Goal: Task Accomplishment & Management: Complete application form

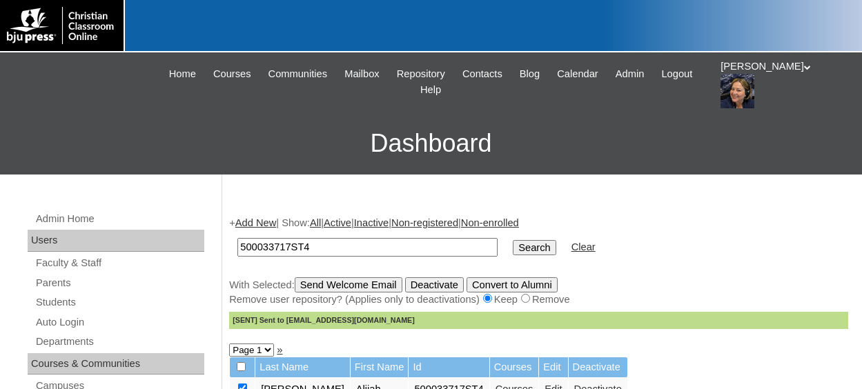
scroll to position [138, 0]
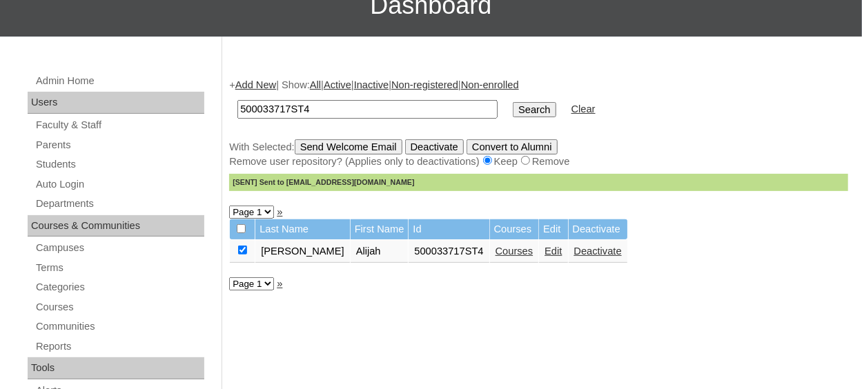
click at [348, 108] on input "500033717ST4" at bounding box center [367, 109] width 260 height 19
type input "5"
paste input "707597ST02"
type input "707597ST03"
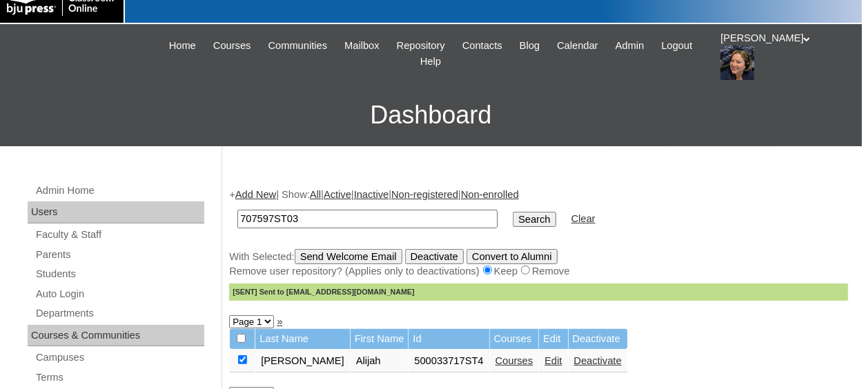
scroll to position [0, 0]
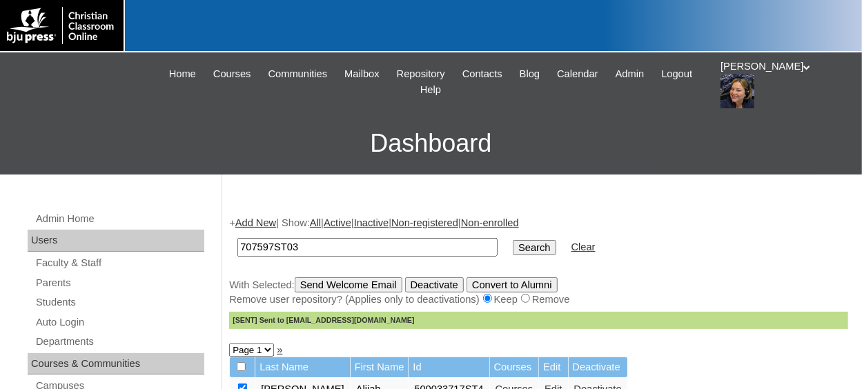
click at [513, 249] on input "Search" at bounding box center [534, 247] width 43 height 15
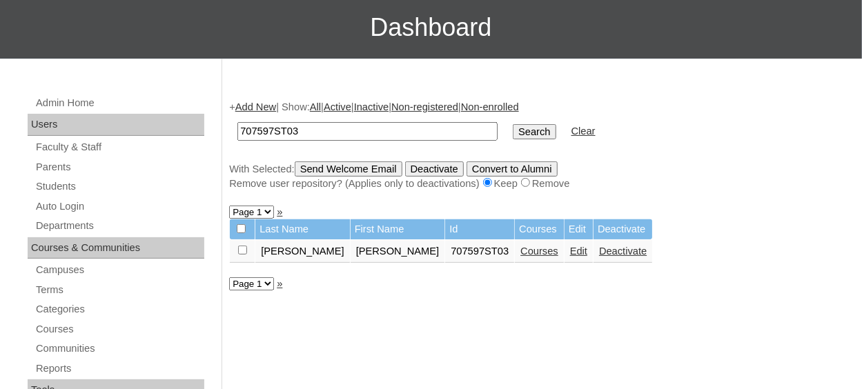
scroll to position [138, 0]
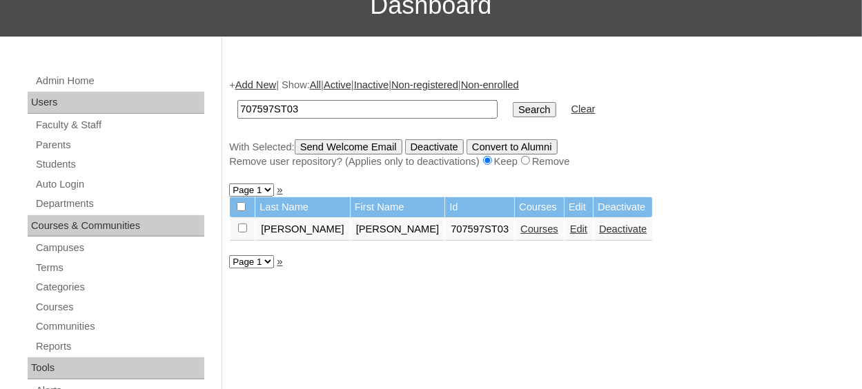
click at [242, 228] on input "checkbox" at bounding box center [242, 228] width 9 height 9
checkbox input "true"
click at [364, 146] on input "Send Welcome Email" at bounding box center [349, 146] width 108 height 15
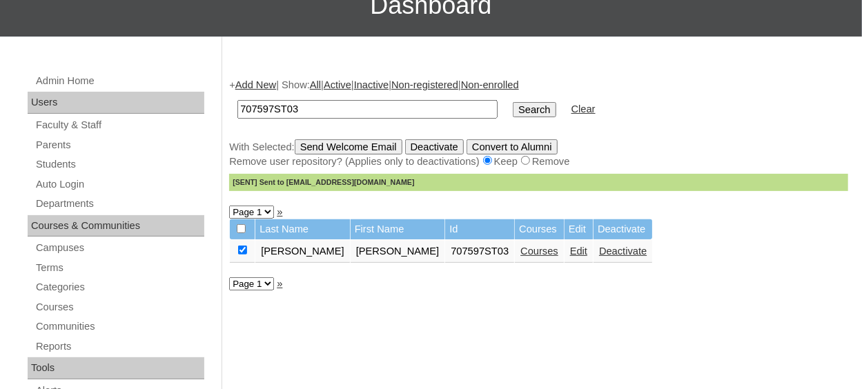
click at [319, 110] on input "707597ST03" at bounding box center [367, 109] width 260 height 19
type input "707597ST04"
click at [513, 105] on input "Search" at bounding box center [534, 109] width 43 height 15
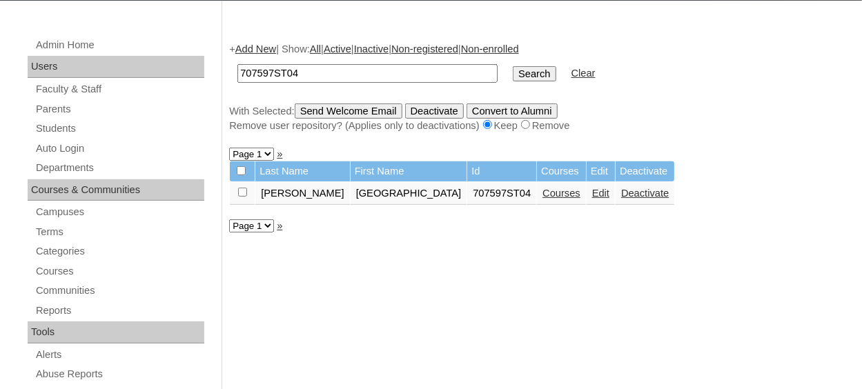
scroll to position [207, 0]
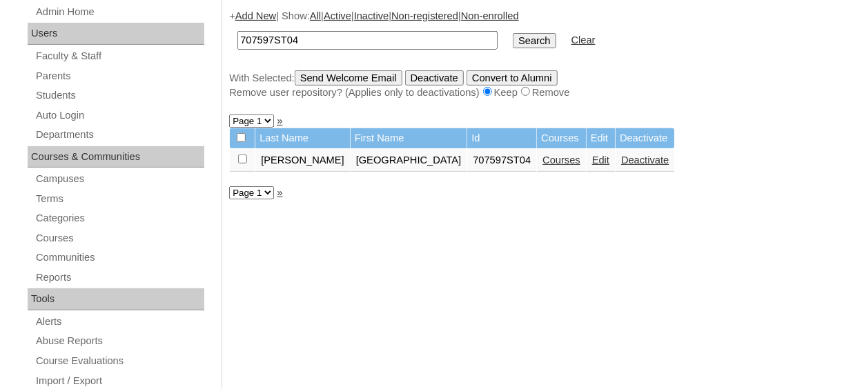
click at [542, 159] on link "Courses" at bounding box center [561, 160] width 38 height 11
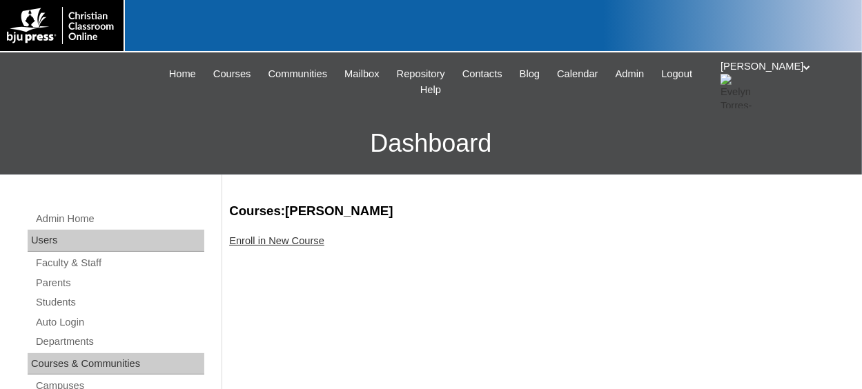
click at [292, 239] on link "Enroll in New Course" at bounding box center [276, 240] width 95 height 11
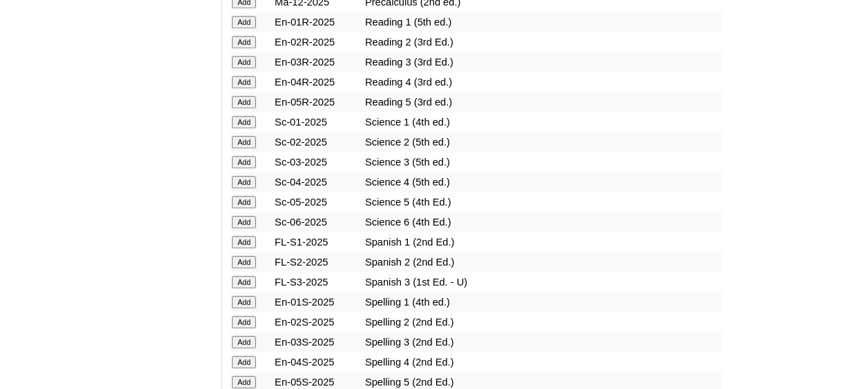
scroll to position [1656, 0]
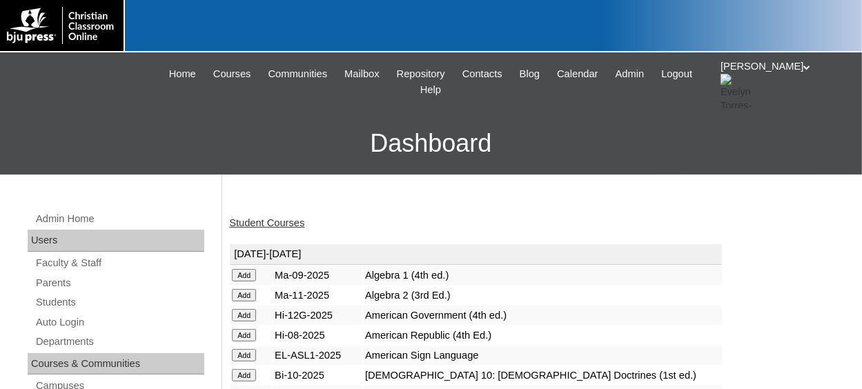
click at [271, 224] on link "Student Courses" at bounding box center [266, 222] width 75 height 11
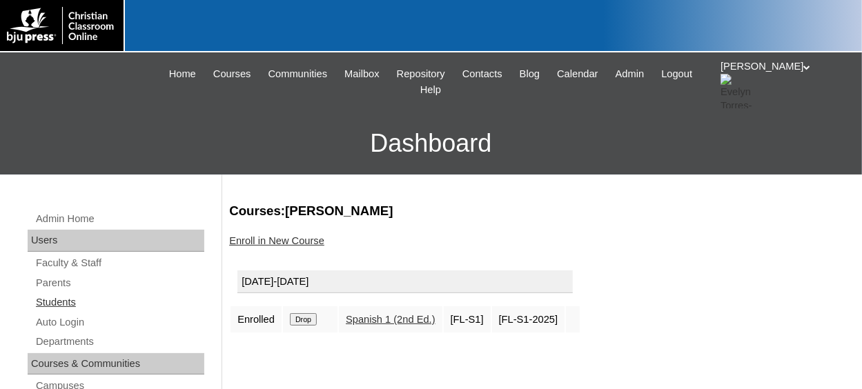
click at [71, 302] on link "Students" at bounding box center [119, 302] width 170 height 17
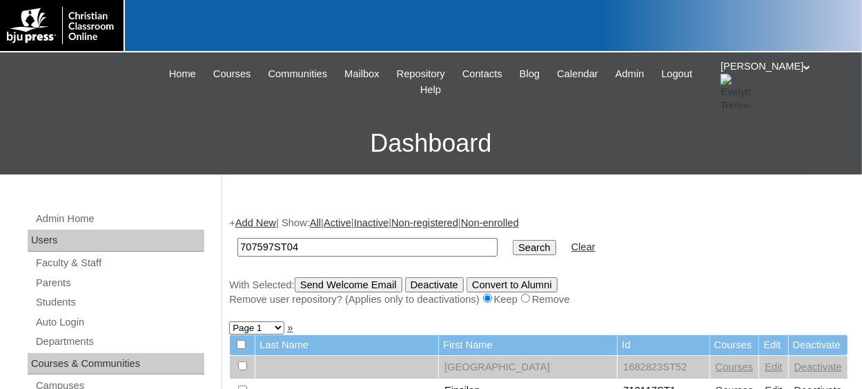
type input "707597ST04"
click at [513, 240] on input "Search" at bounding box center [534, 247] width 43 height 15
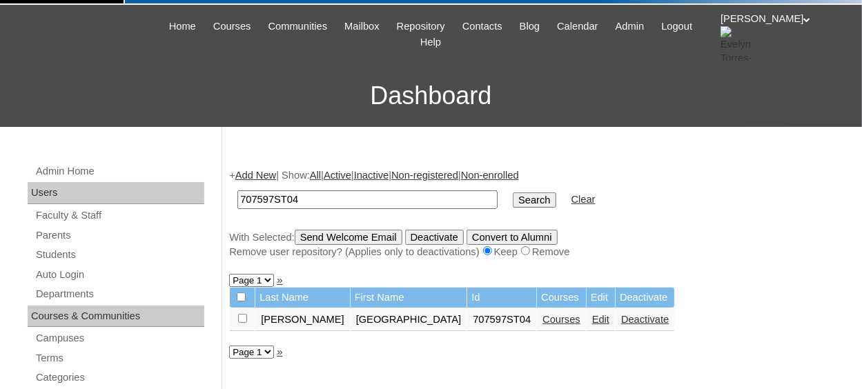
scroll to position [69, 0]
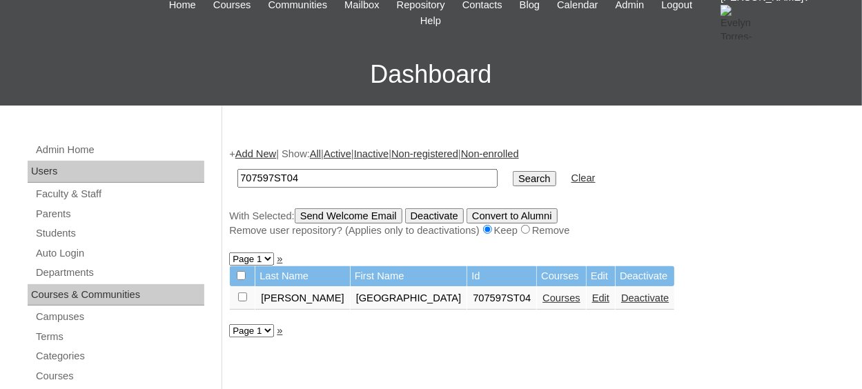
click at [246, 297] on input "checkbox" at bounding box center [242, 297] width 9 height 9
checkbox input "true"
click at [354, 221] on input "Send Welcome Email" at bounding box center [349, 215] width 108 height 15
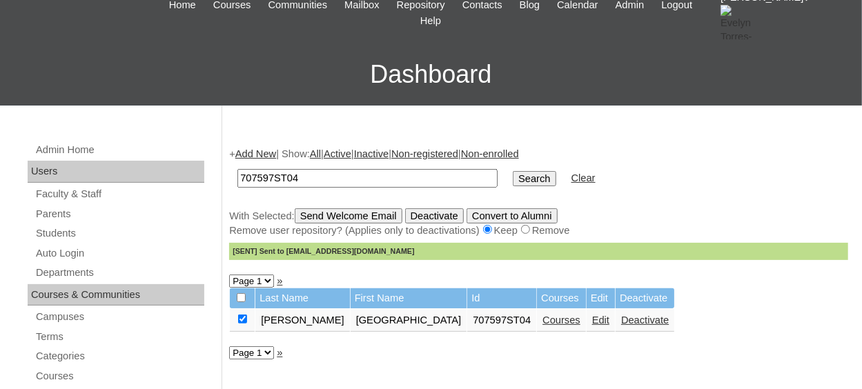
click at [270, 150] on link "Add New" at bounding box center [255, 153] width 41 height 11
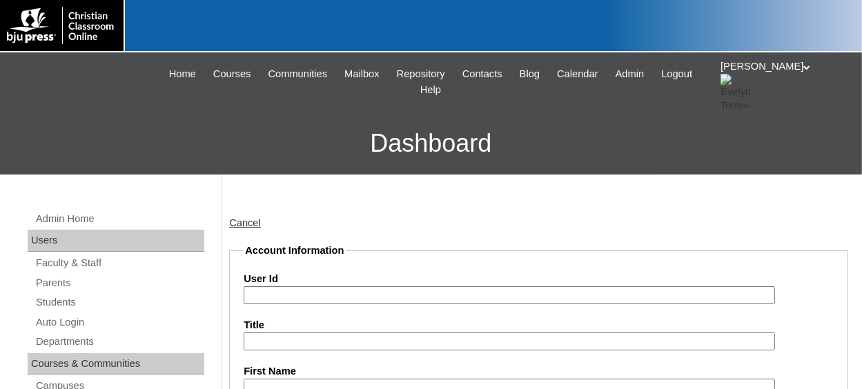
click at [304, 299] on input "User Id" at bounding box center [509, 295] width 531 height 19
paste input "707597ST02"
type input "707597ST05"
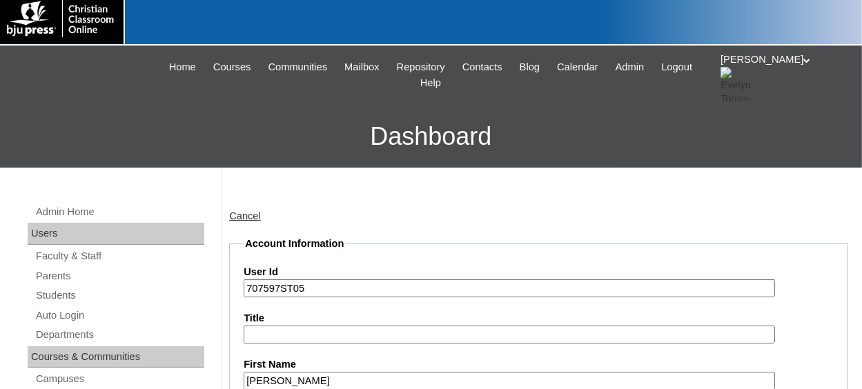
type input "[PERSON_NAME]"
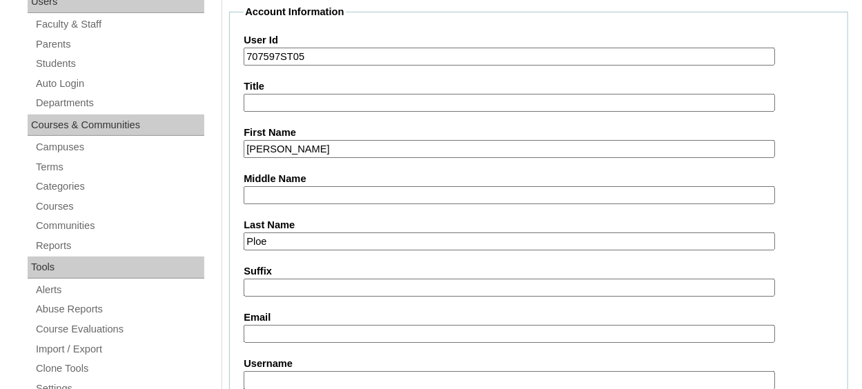
type input "Ploe"
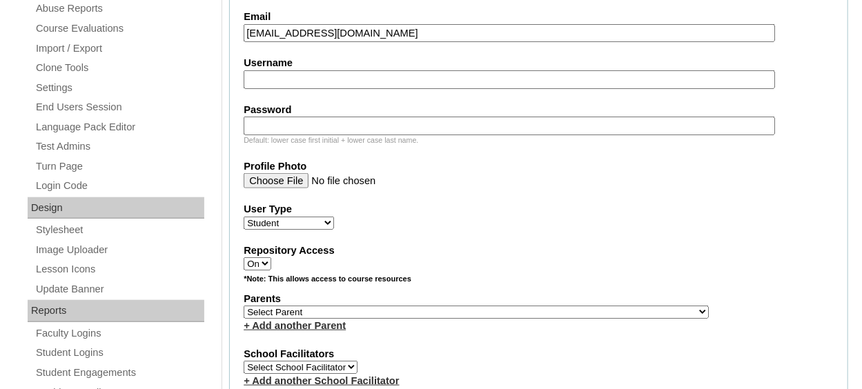
scroll to position [584, 0]
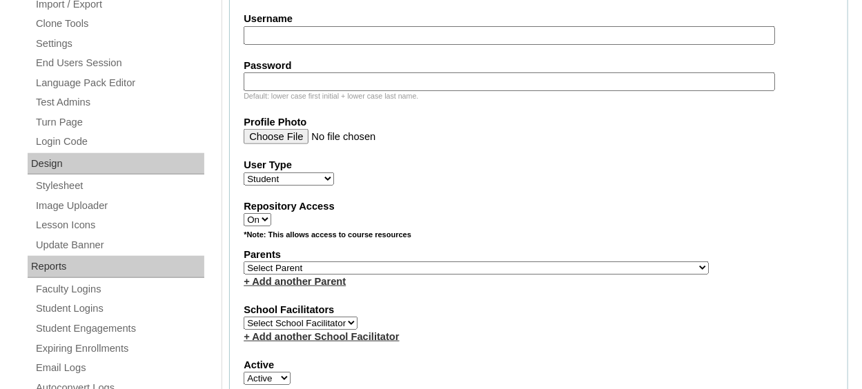
type input "lploe@northsidecharleston.com"
click at [448, 261] on select "Select Parent , Fautanu, Ma 1, 1 23-24 accountMorgan, Jason 6th Street Mennonit…" at bounding box center [476, 267] width 465 height 13
select select "37008"
click at [244, 261] on select "Select Parent , Fautanu, Ma 1, 1 23-24 accountMorgan, Jason 6th Street Mennonit…" at bounding box center [476, 267] width 465 height 13
click at [453, 306] on label "School Facilitators" at bounding box center [539, 310] width 590 height 14
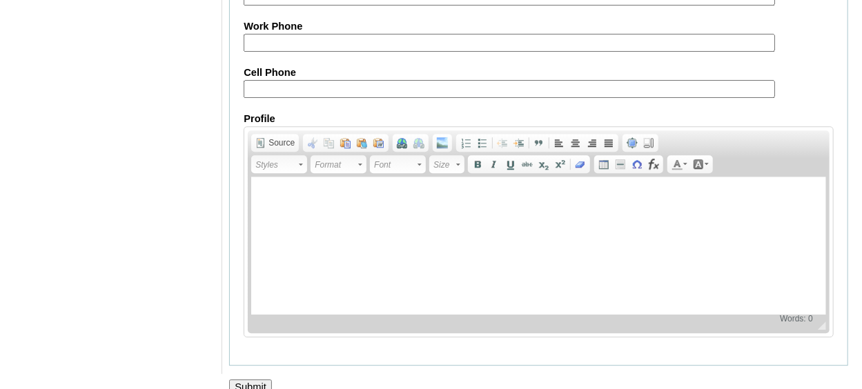
scroll to position [1714, 0]
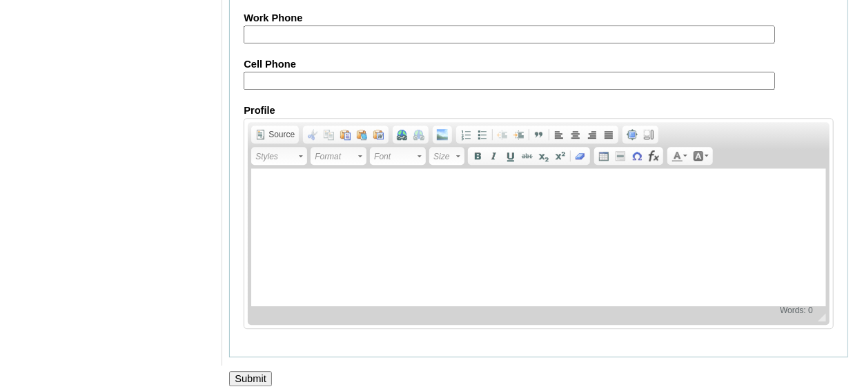
drag, startPoint x: 261, startPoint y: 365, endPoint x: 268, endPoint y: 356, distance: 11.3
click at [260, 371] on input "Submit" at bounding box center [250, 378] width 43 height 15
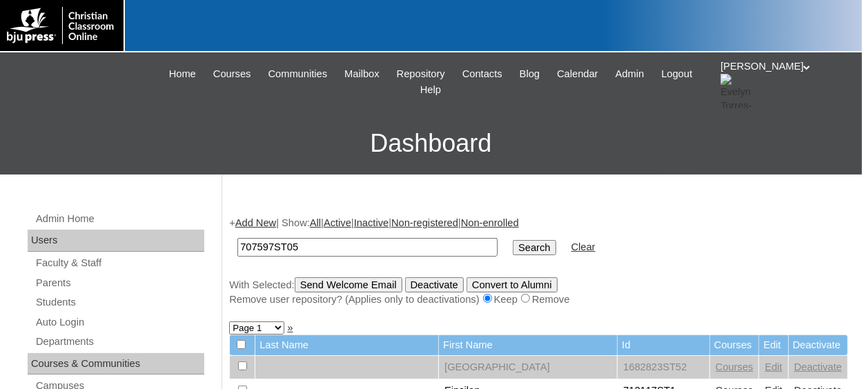
type input "707597ST05"
click at [513, 240] on input "Search" at bounding box center [534, 247] width 43 height 15
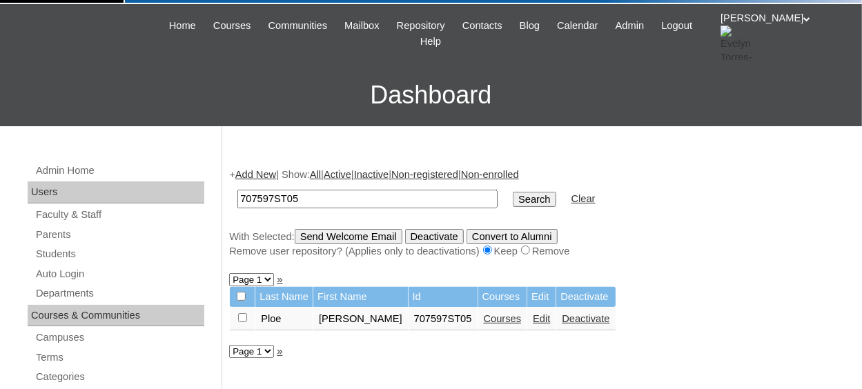
scroll to position [69, 0]
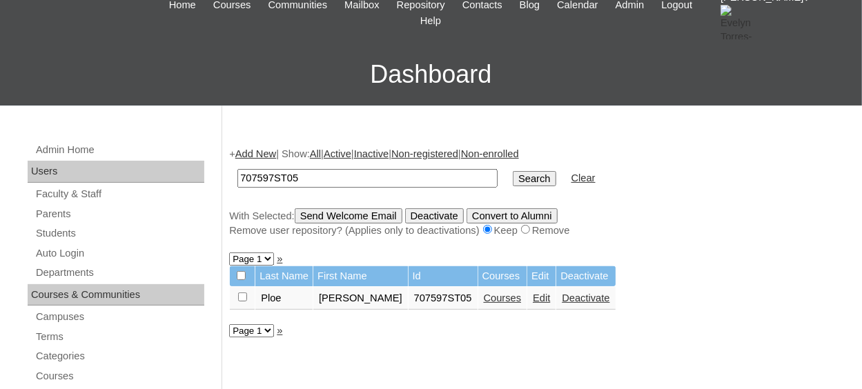
click at [484, 299] on link "Courses" at bounding box center [503, 298] width 38 height 11
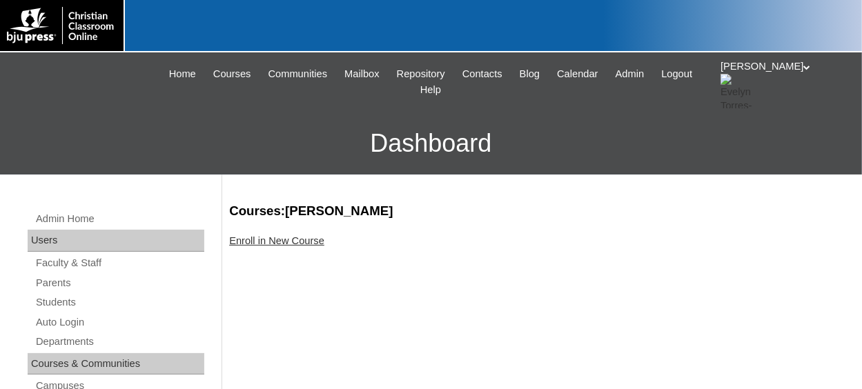
scroll to position [69, 0]
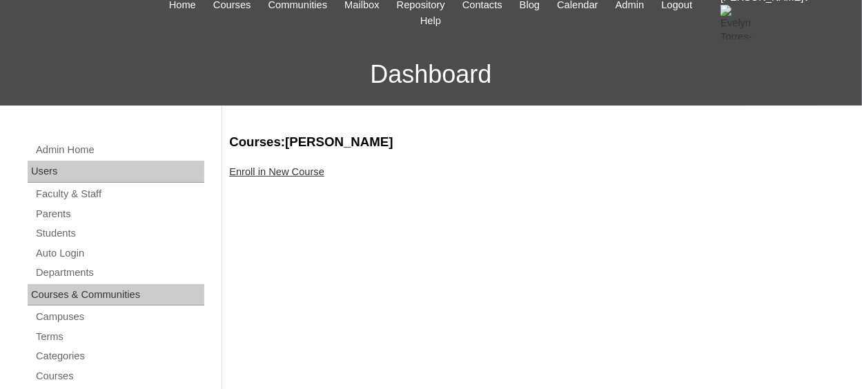
click at [301, 173] on link "Enroll in New Course" at bounding box center [276, 171] width 95 height 11
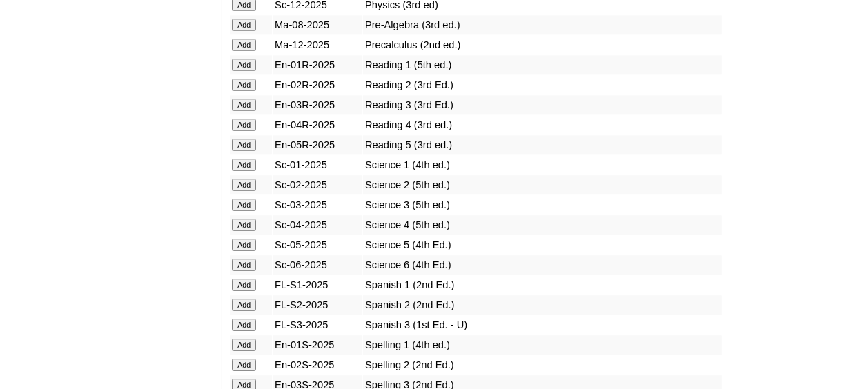
scroll to position [1656, 0]
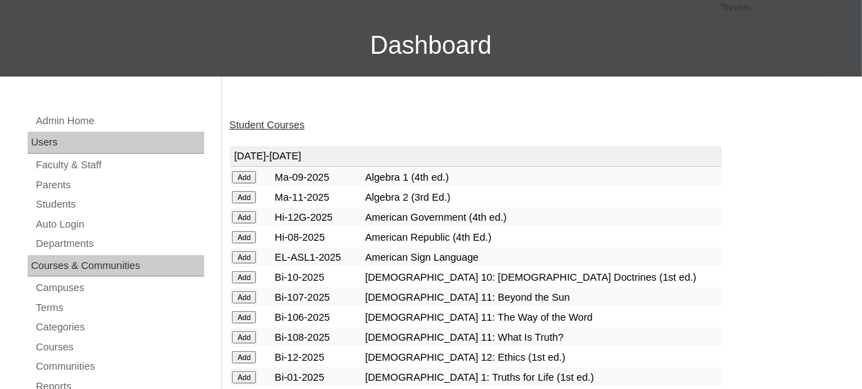
scroll to position [138, 0]
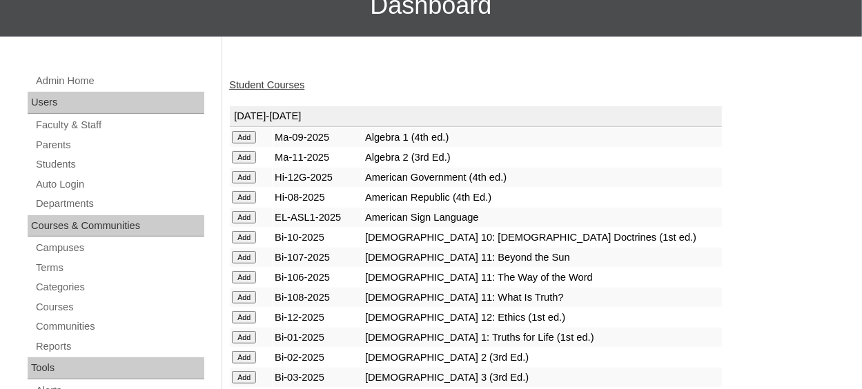
click at [289, 82] on link "Student Courses" at bounding box center [266, 84] width 75 height 11
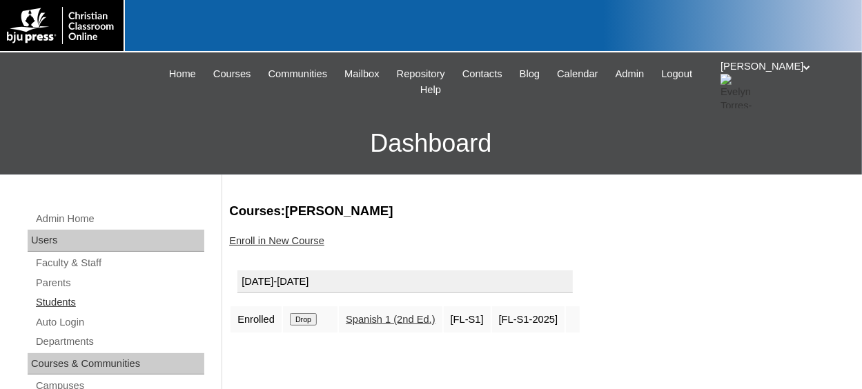
click at [63, 302] on link "Students" at bounding box center [119, 302] width 170 height 17
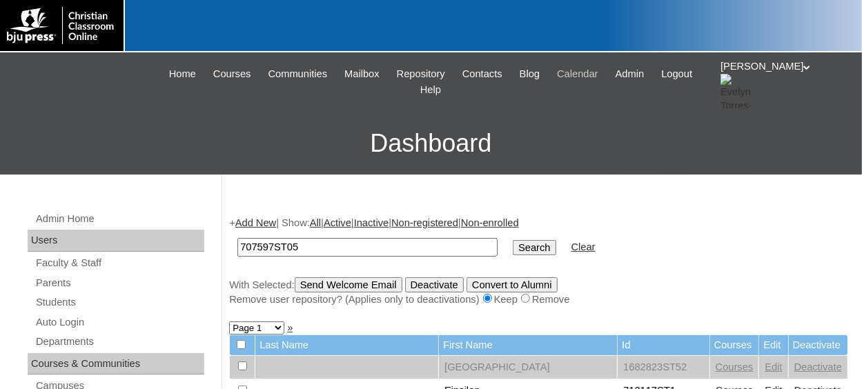
type input "707597ST05"
click at [513, 240] on input "Search" at bounding box center [534, 247] width 43 height 15
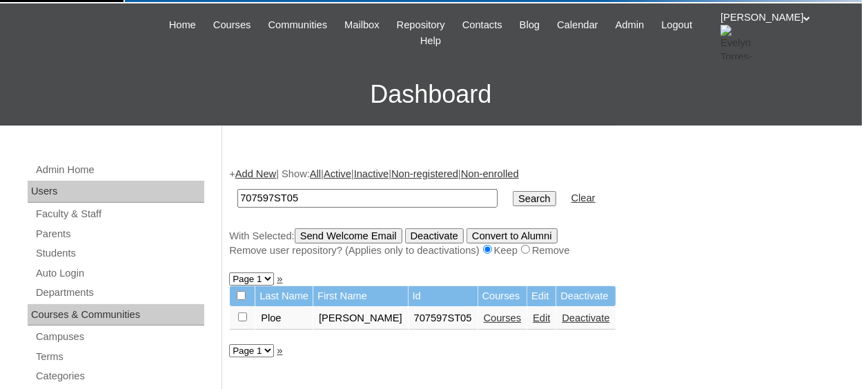
scroll to position [69, 0]
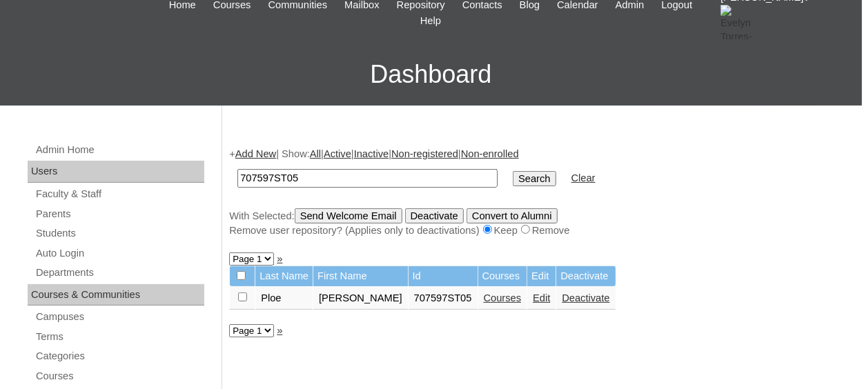
click at [241, 301] on input "checkbox" at bounding box center [242, 297] width 9 height 9
checkbox input "true"
click at [390, 217] on input "Send Welcome Email" at bounding box center [349, 215] width 108 height 15
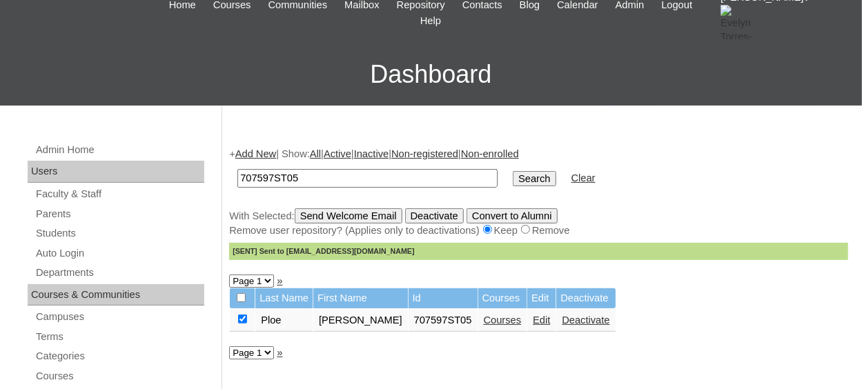
click at [270, 157] on link "Add New" at bounding box center [255, 153] width 41 height 11
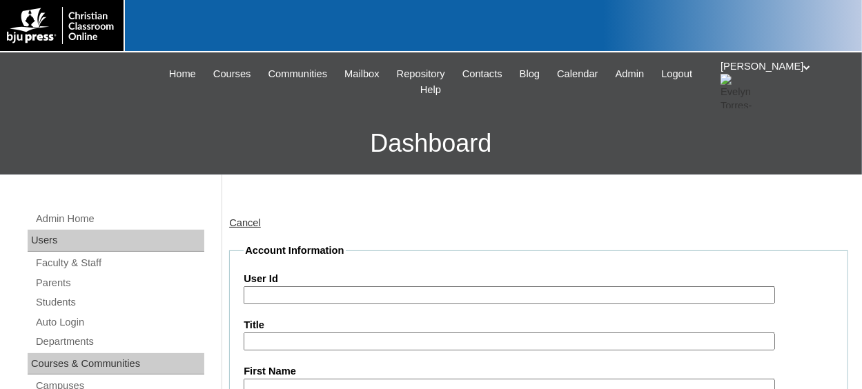
click at [301, 297] on input "User Id" at bounding box center [509, 295] width 531 height 19
paste input "707597ST02"
type input "707597ST06"
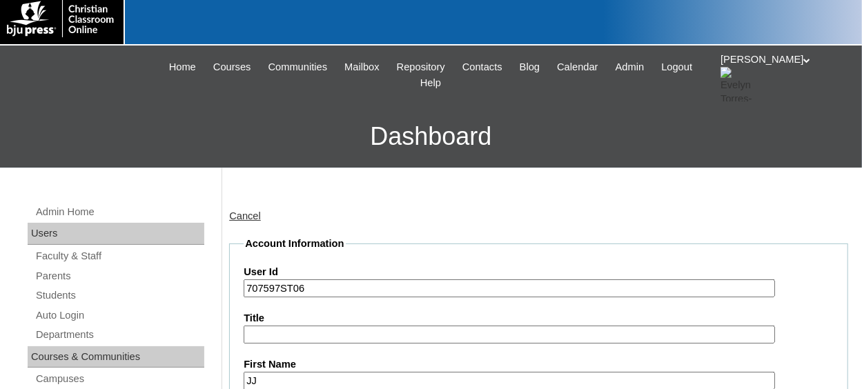
type input "JJ"
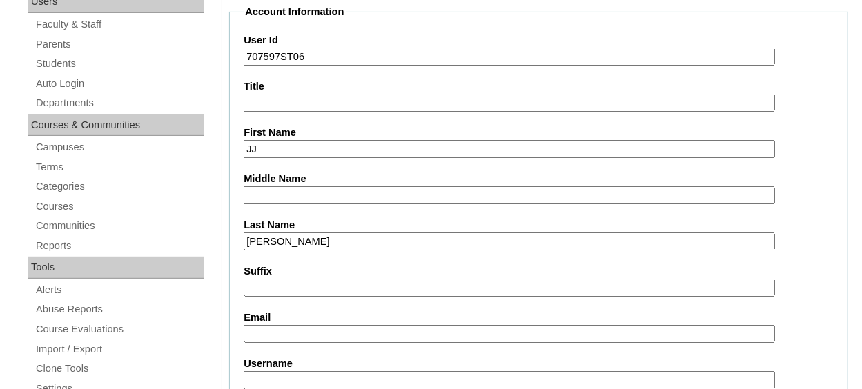
type input "Reese"
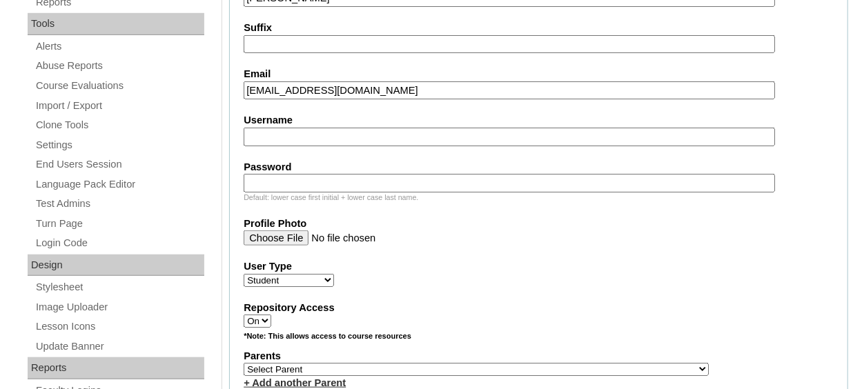
scroll to position [584, 0]
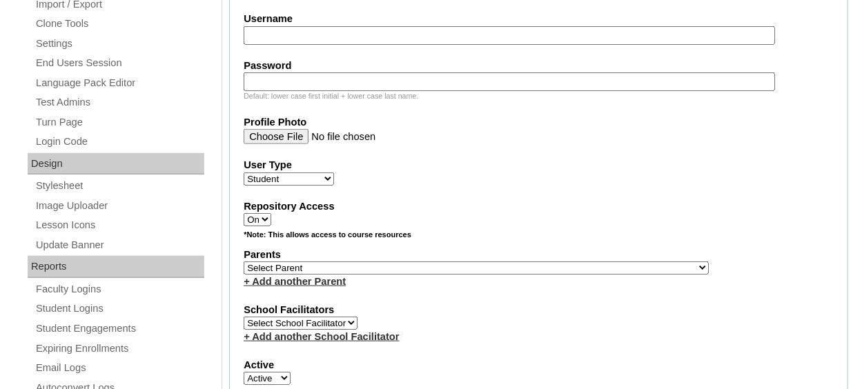
type input "JJReese@northsidecharleston.com"
click at [501, 266] on select "Select Parent , Fautanu, Ma 1, 1 23-24 accountMorgan, Jason 6th Street Mennonit…" at bounding box center [476, 267] width 465 height 13
select select "37008"
click at [244, 261] on select "Select Parent , Fautanu, Ma 1, 1 23-24 accountMorgan, Jason 6th Street Mennonit…" at bounding box center [476, 267] width 465 height 13
click at [509, 292] on fieldset "Account Information User Id 707597ST06 Title First Name JJ Middle Name Last Nam…" at bounding box center [538, 218] width 619 height 1116
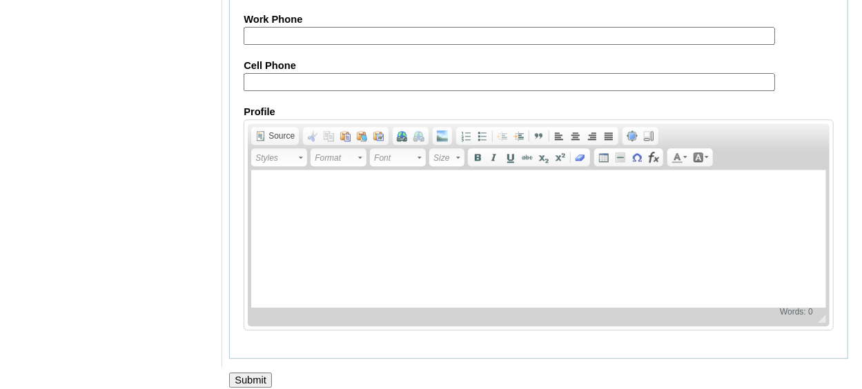
scroll to position [1714, 0]
click at [256, 371] on input "Submit" at bounding box center [250, 378] width 43 height 15
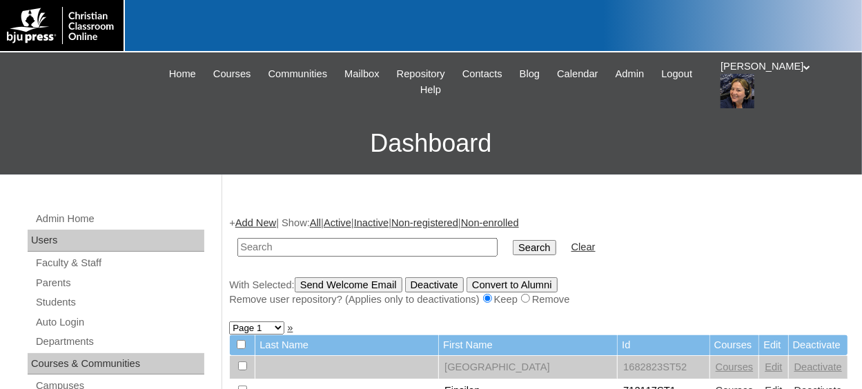
click at [283, 249] on input "text" at bounding box center [367, 247] width 260 height 19
type input "V"
paste input "707597ST02"
type input "707597ST08"
click at [513, 240] on input "Search" at bounding box center [534, 247] width 43 height 15
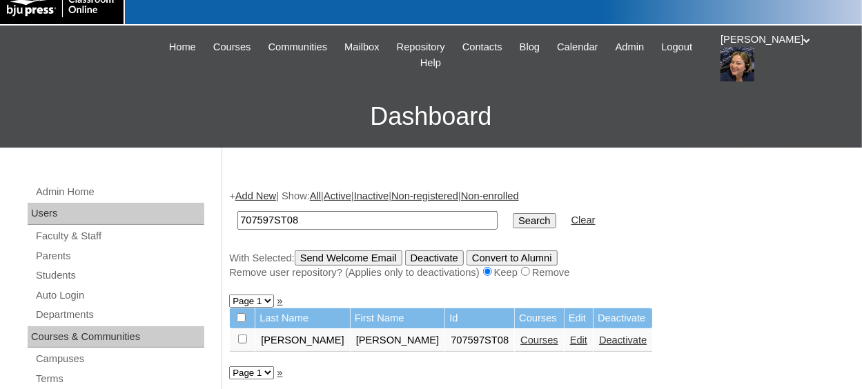
scroll to position [69, 0]
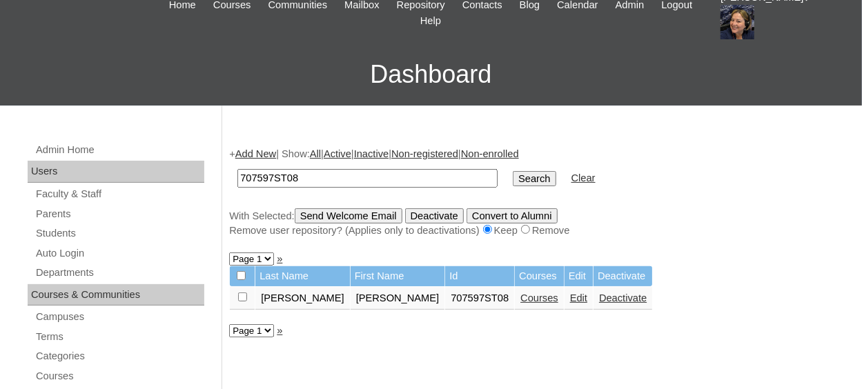
click at [520, 301] on link "Courses" at bounding box center [539, 298] width 38 height 11
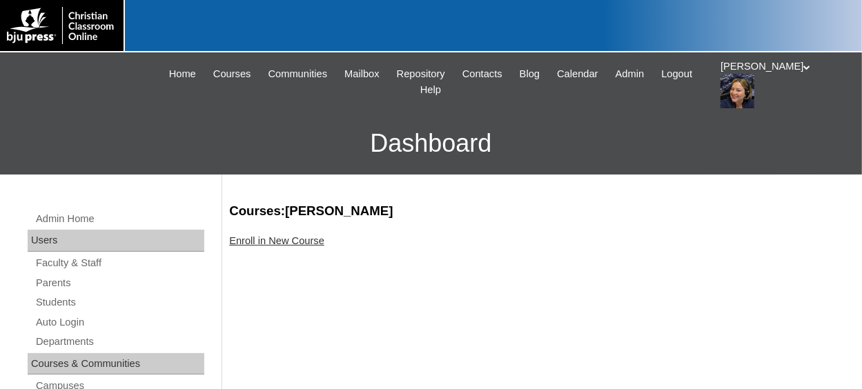
scroll to position [69, 0]
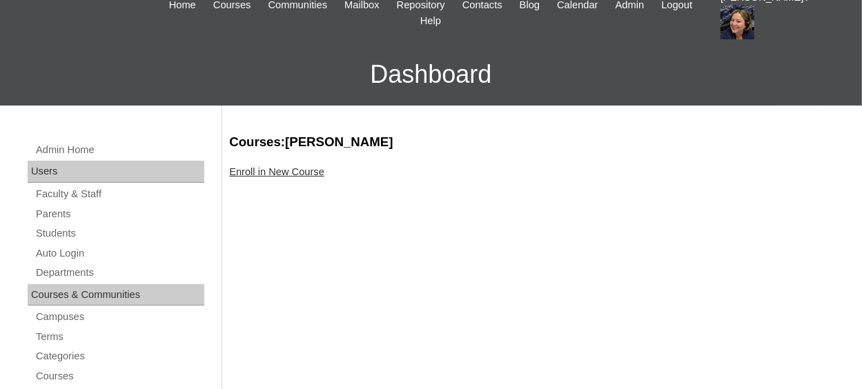
click at [292, 172] on link "Enroll in New Course" at bounding box center [276, 171] width 95 height 11
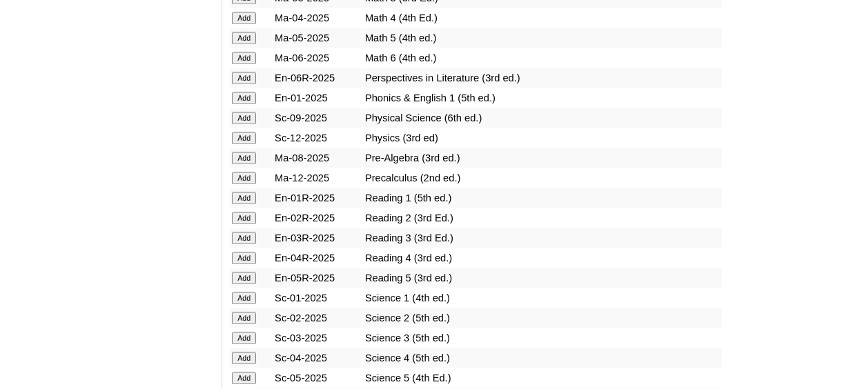
scroll to position [1587, 0]
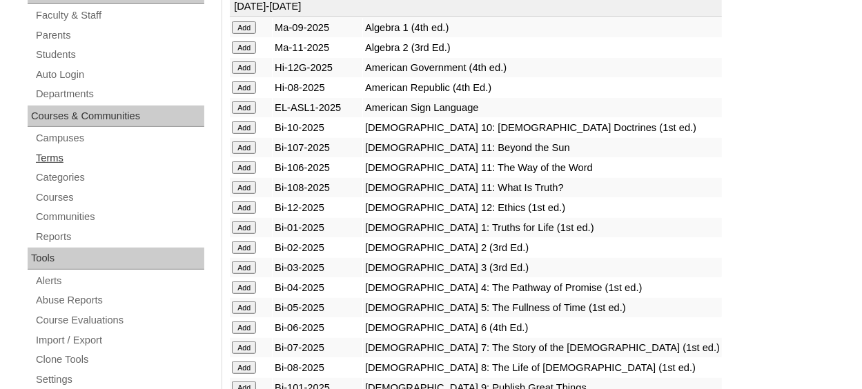
scroll to position [207, 0]
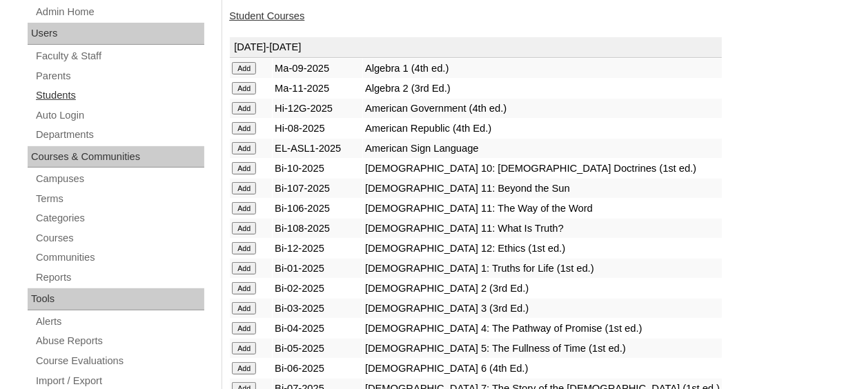
click at [65, 91] on link "Students" at bounding box center [119, 95] width 170 height 17
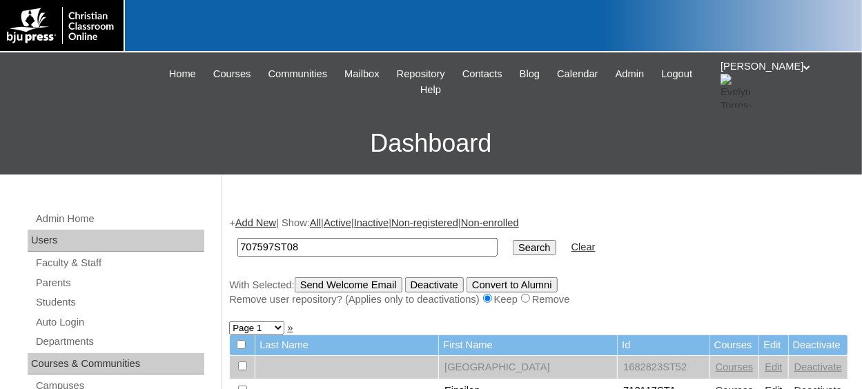
type input "707597ST08"
click at [513, 240] on input "Search" at bounding box center [534, 247] width 43 height 15
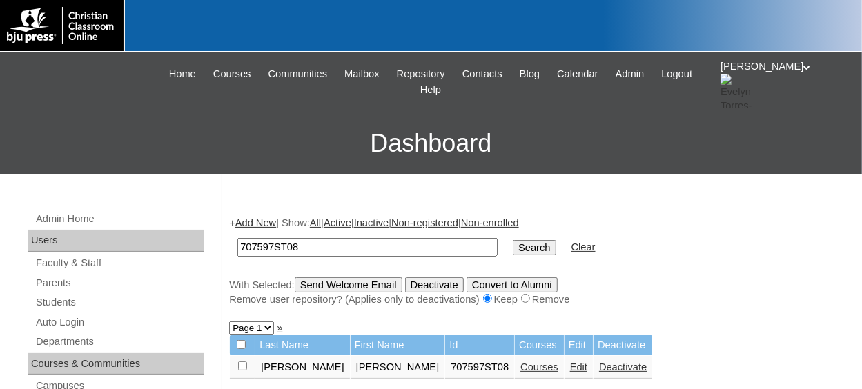
click at [238, 368] on input "checkbox" at bounding box center [242, 366] width 9 height 9
checkbox input "true"
click at [341, 289] on input "Send Welcome Email" at bounding box center [349, 284] width 108 height 15
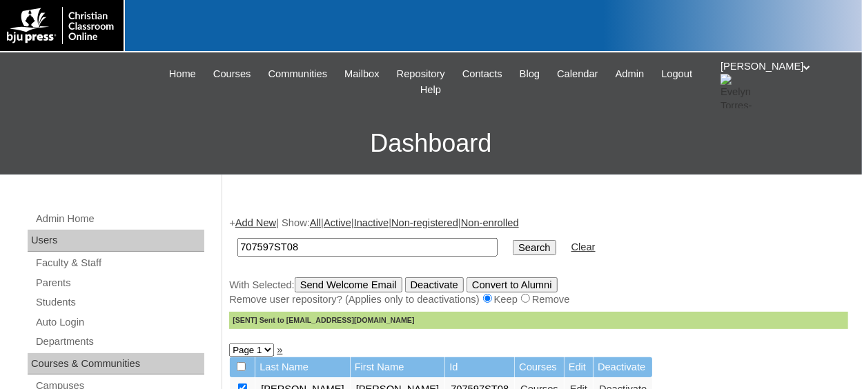
click at [276, 218] on link "Add New" at bounding box center [255, 222] width 41 height 11
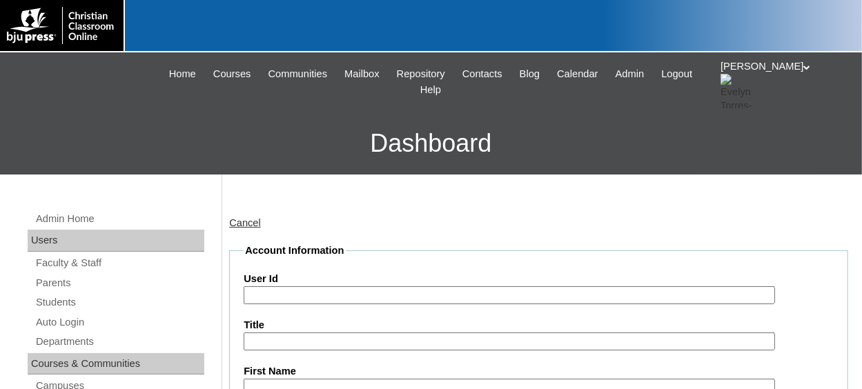
click at [304, 295] on input "User Id" at bounding box center [509, 295] width 531 height 19
paste input "707597ST02"
type input "707597ST09"
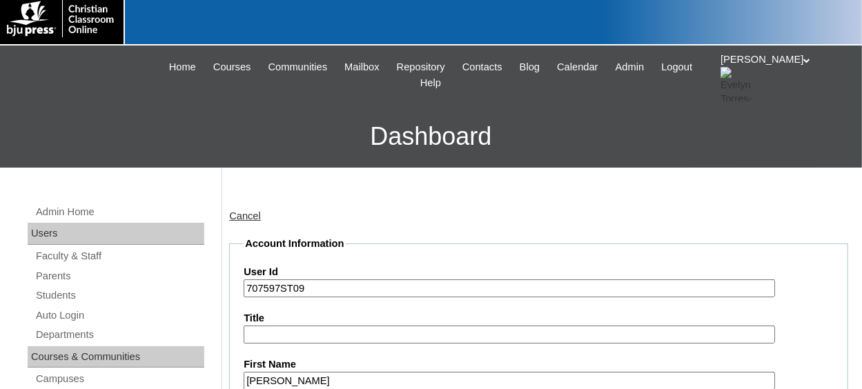
type input "Johanna"
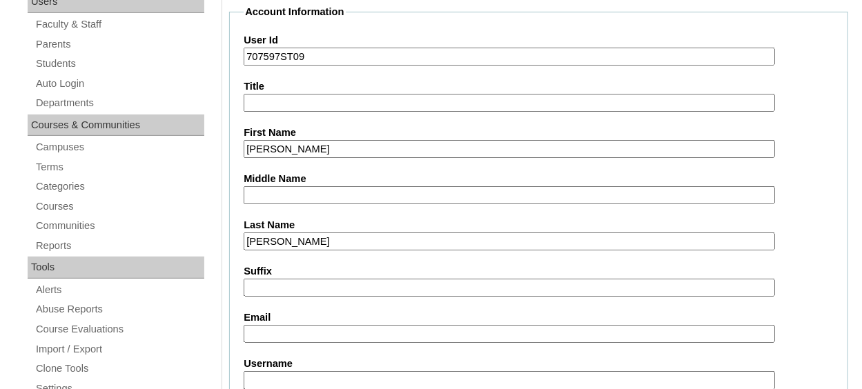
type input "Swinford"
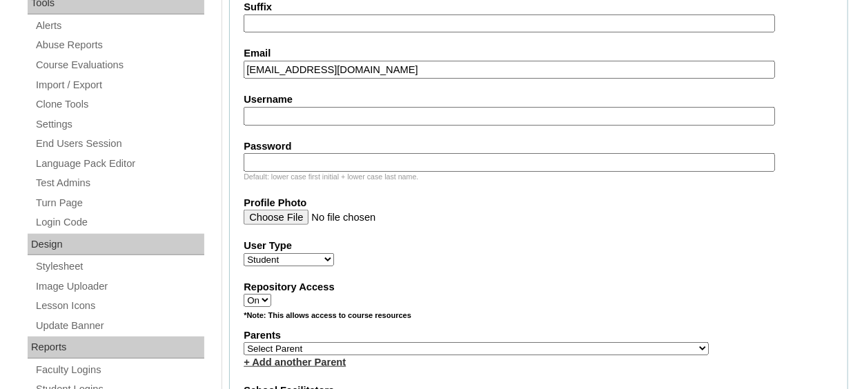
scroll to position [515, 0]
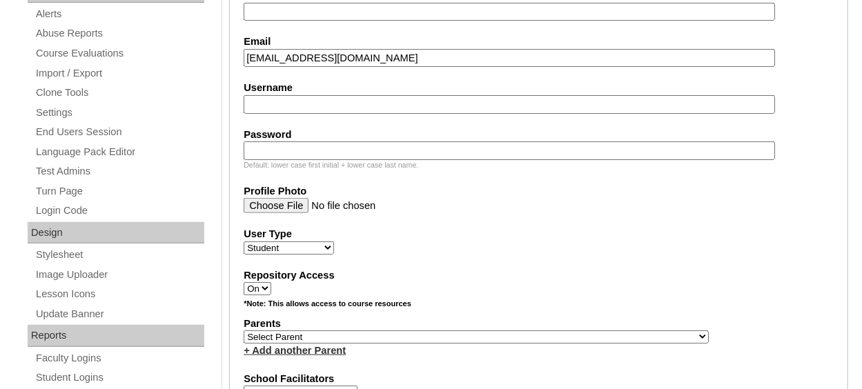
type input "jswinford@northsidecharleston.com"
click at [409, 331] on select "Select Parent , Fautanu, Ma 1, 1 23-24 accountMorgan, Jason 6th Street Mennonit…" at bounding box center [476, 336] width 465 height 13
select select "37008"
click at [244, 330] on select "Select Parent , Fautanu, Ma 1, 1 23-24 accountMorgan, Jason 6th Street Mennonit…" at bounding box center [476, 336] width 465 height 13
click at [464, 279] on label "Repository Access" at bounding box center [539, 275] width 590 height 14
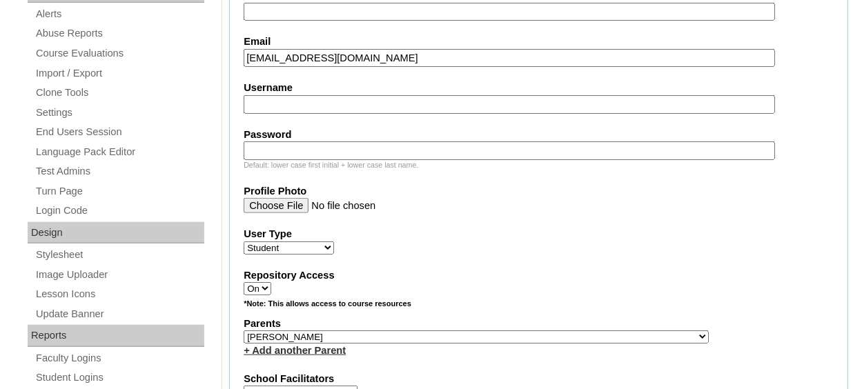
click at [271, 282] on select "On Off" at bounding box center [258, 288] width 28 height 13
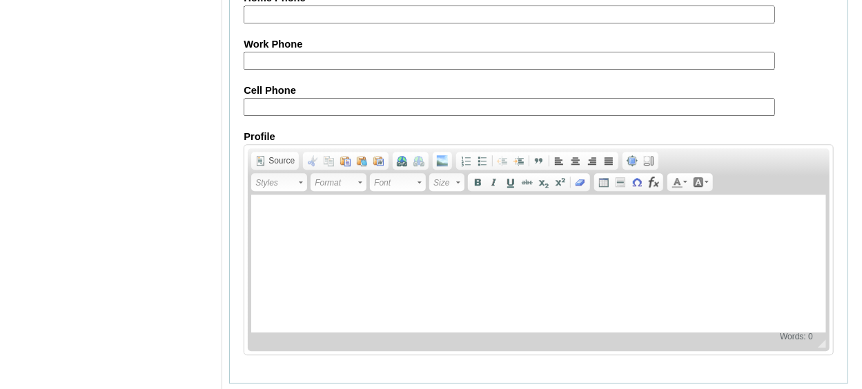
scroll to position [1714, 0]
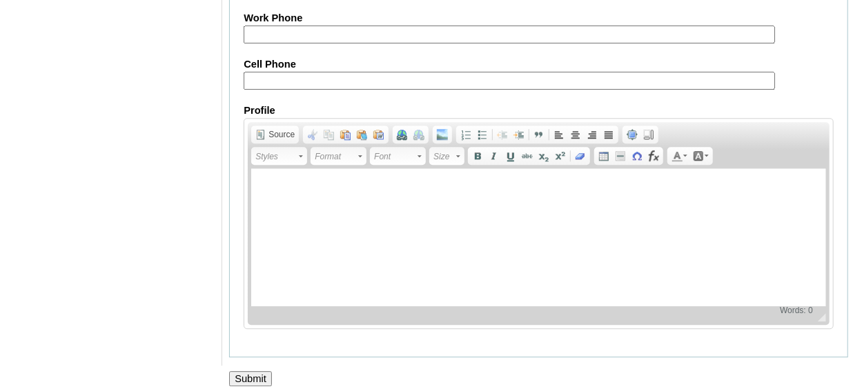
click at [262, 371] on input "Submit" at bounding box center [250, 378] width 43 height 15
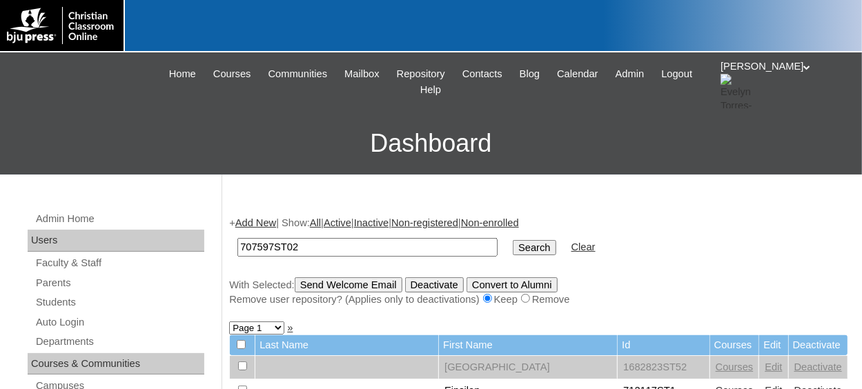
type input "707597ST02"
click at [513, 240] on input "Search" at bounding box center [534, 247] width 43 height 15
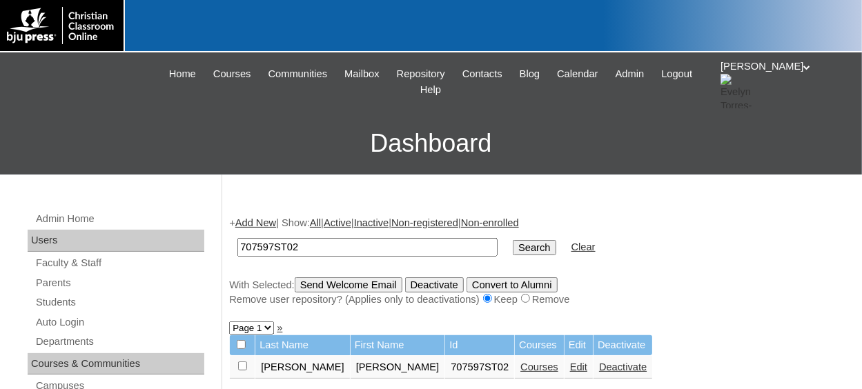
click at [321, 255] on input "707597ST02" at bounding box center [367, 247] width 260 height 19
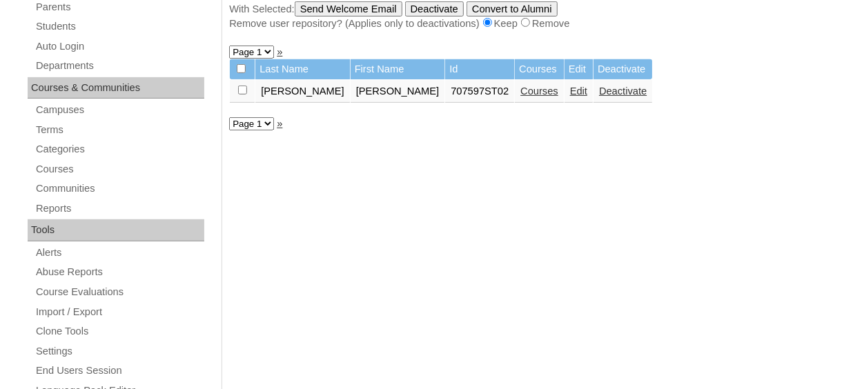
scroll to position [69, 0]
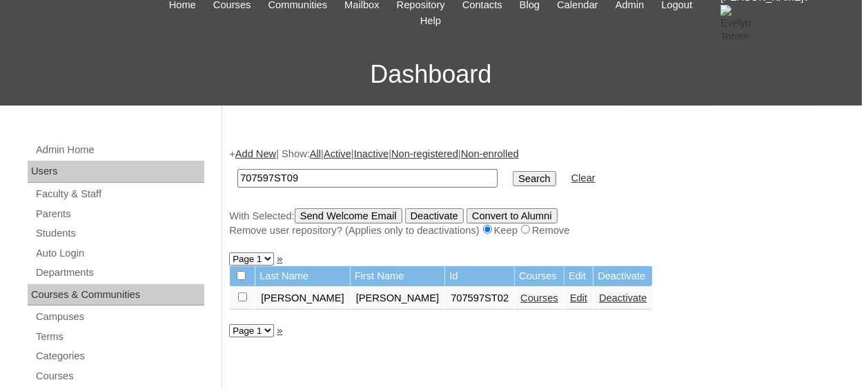
type input "707597ST09"
click at [513, 178] on input "Search" at bounding box center [534, 178] width 43 height 15
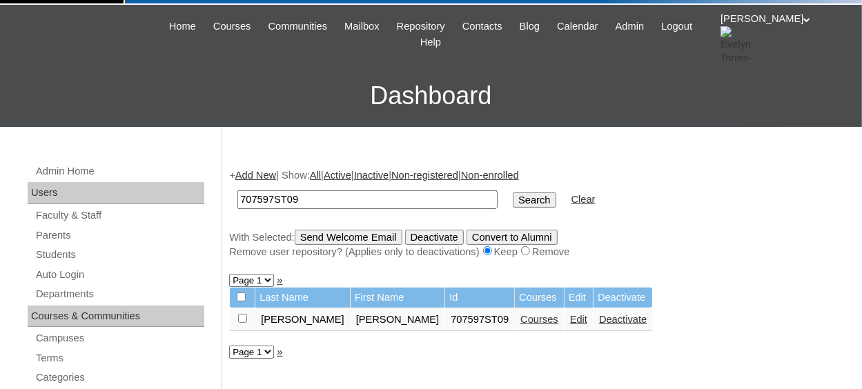
scroll to position [69, 0]
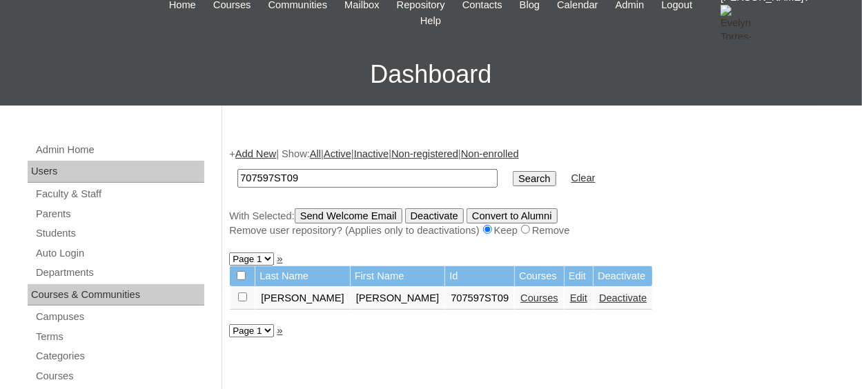
click at [520, 297] on link "Courses" at bounding box center [539, 298] width 38 height 11
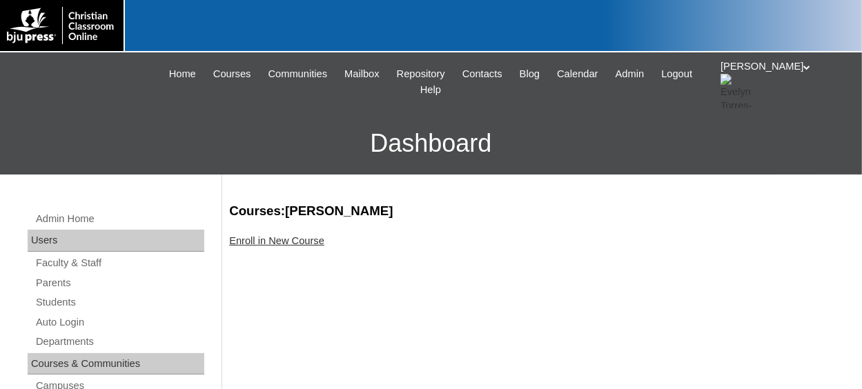
click at [301, 240] on link "Enroll in New Course" at bounding box center [276, 240] width 95 height 11
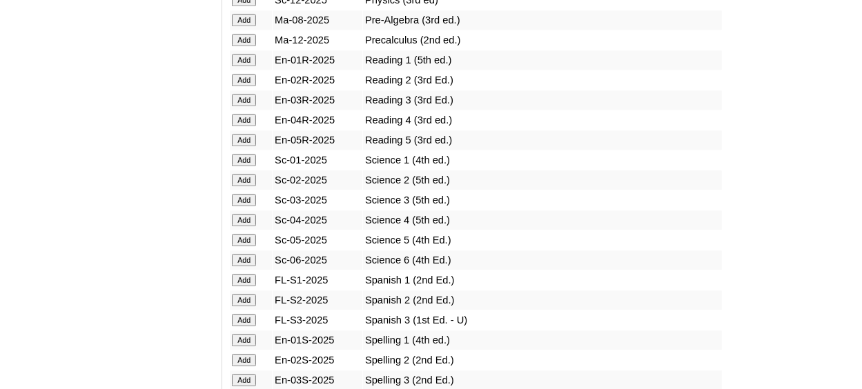
scroll to position [1725, 0]
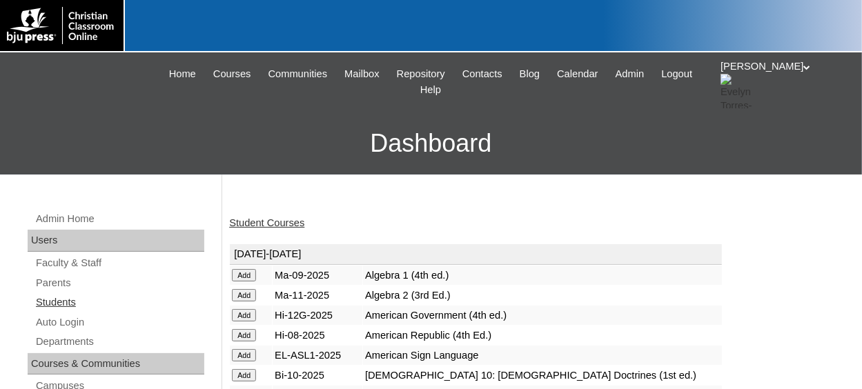
click at [38, 304] on link "Students" at bounding box center [119, 302] width 170 height 17
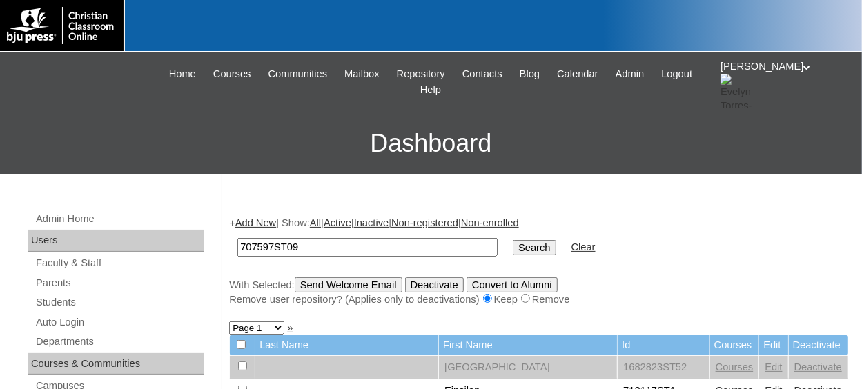
type input "707597ST09"
click at [513, 240] on input "Search" at bounding box center [534, 247] width 43 height 15
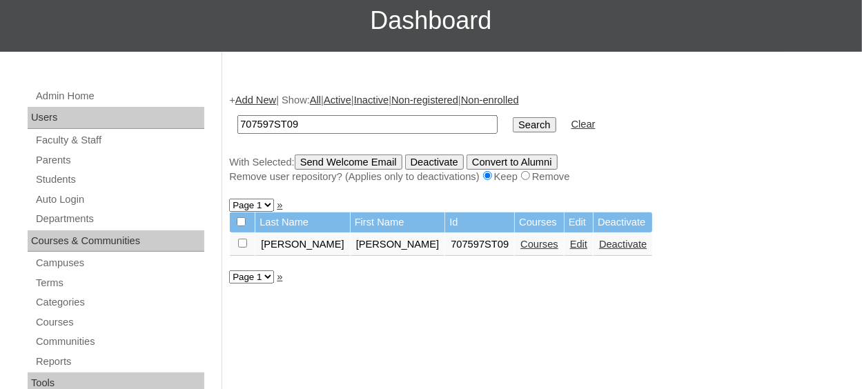
scroll to position [138, 0]
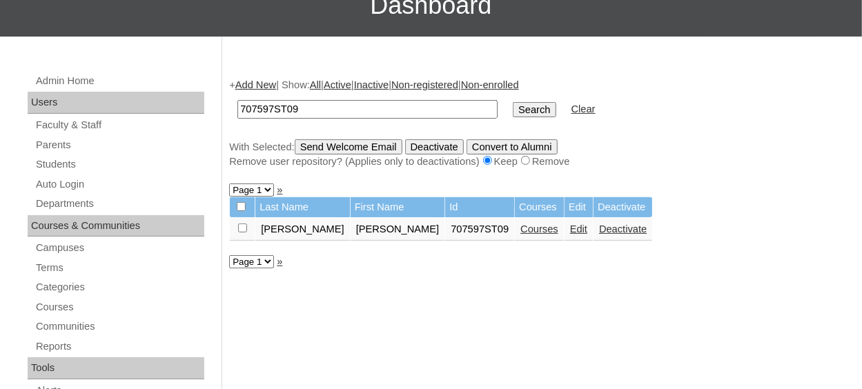
drag, startPoint x: 240, startPoint y: 229, endPoint x: 339, endPoint y: 175, distance: 113.3
click at [240, 228] on input "checkbox" at bounding box center [242, 228] width 9 height 9
checkbox input "true"
click at [368, 143] on input "Send Welcome Email" at bounding box center [349, 146] width 108 height 15
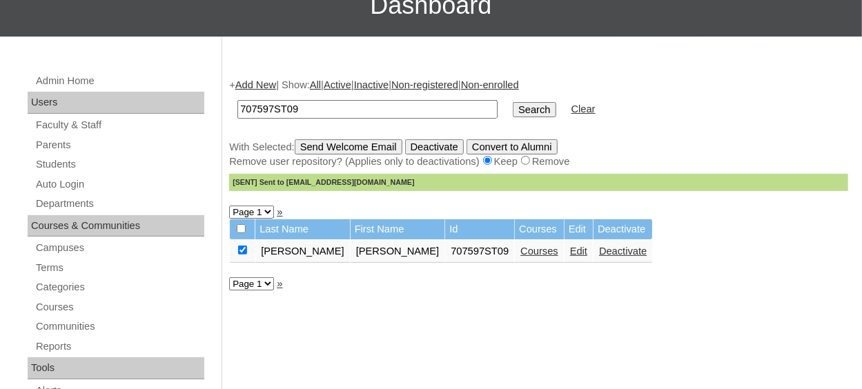
click at [333, 107] on input "707597ST09" at bounding box center [367, 109] width 260 height 19
type input "707597ST010"
click at [263, 87] on link "Add New" at bounding box center [255, 84] width 41 height 11
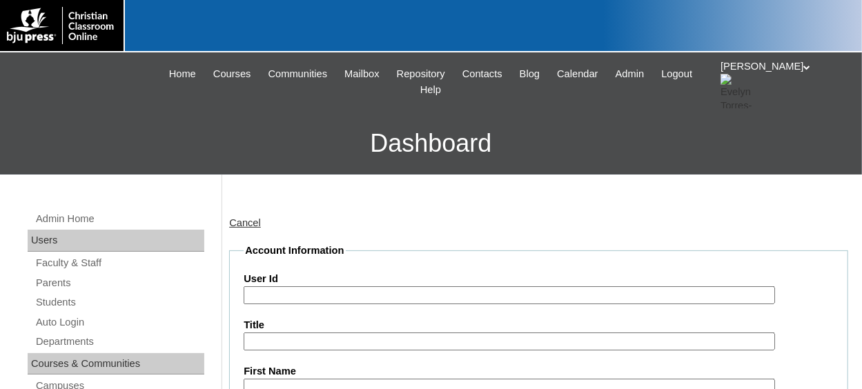
click at [286, 290] on input "User Id" at bounding box center [509, 295] width 531 height 19
type input "V"
paste input "707597ST02"
type input "707597ST010"
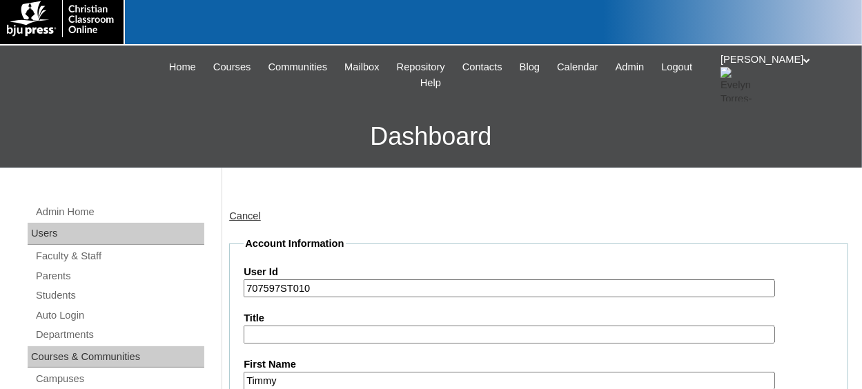
type input "Timmy"
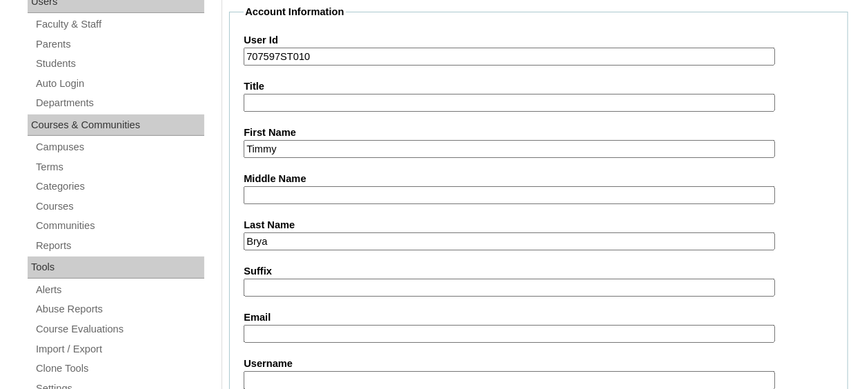
type input "Bryant"
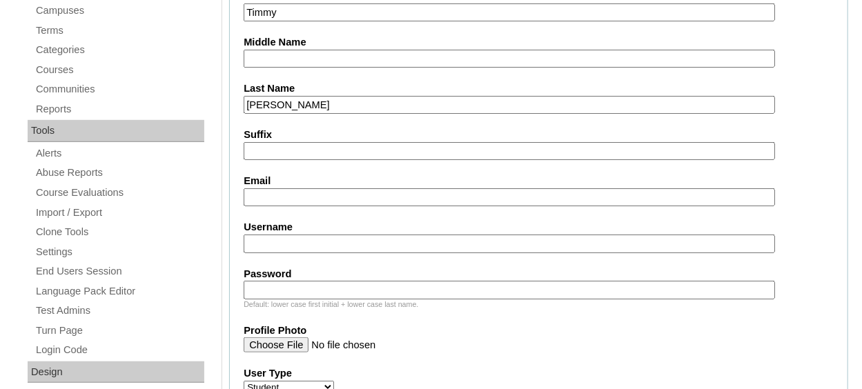
scroll to position [377, 0]
click at [327, 195] on input "Email" at bounding box center [509, 196] width 531 height 19
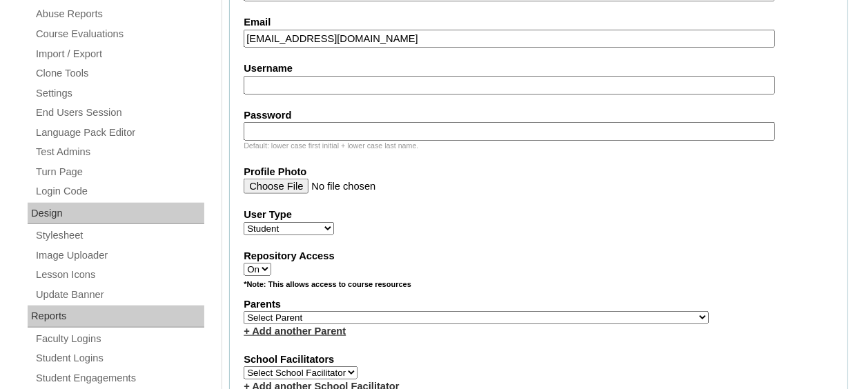
scroll to position [584, 0]
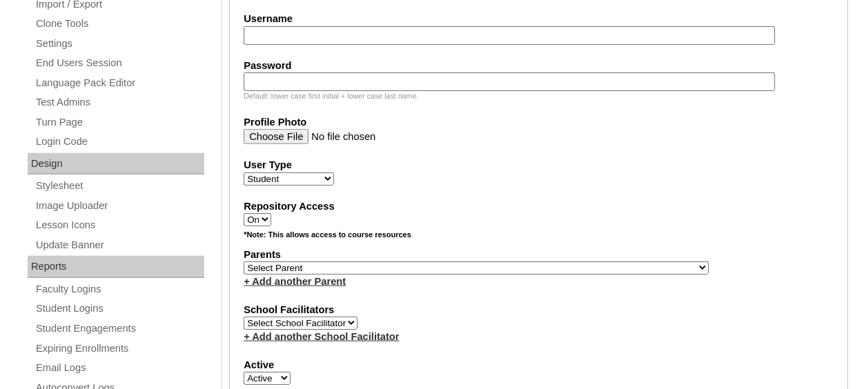
type input "tbryant@southsidecharleston.com"
click at [397, 264] on select "Select Parent , Fautanu, Ma 1, 1 23-24 accountMorgan, Jason 6th Street Mennonit…" at bounding box center [476, 267] width 465 height 13
select select "37008"
click at [244, 261] on select "Select Parent , Fautanu, Ma 1, 1 23-24 accountMorgan, Jason 6th Street Mennonit…" at bounding box center [476, 267] width 465 height 13
click at [437, 286] on fieldset "Account Information User Id 707597ST010 Title First Name Timmy Middle Name Last…" at bounding box center [538, 218] width 619 height 1116
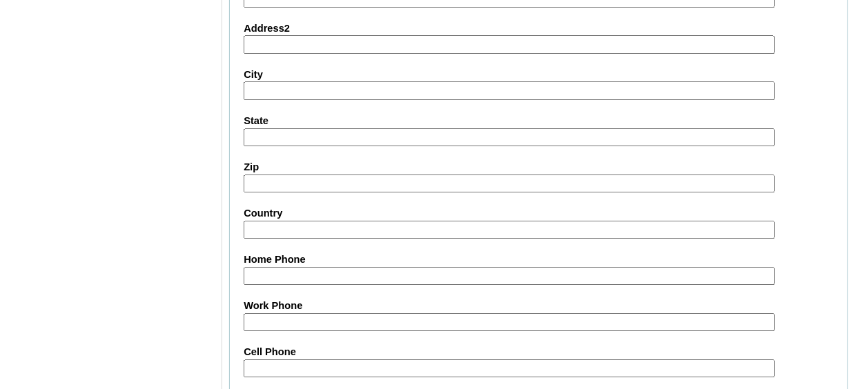
scroll to position [1714, 0]
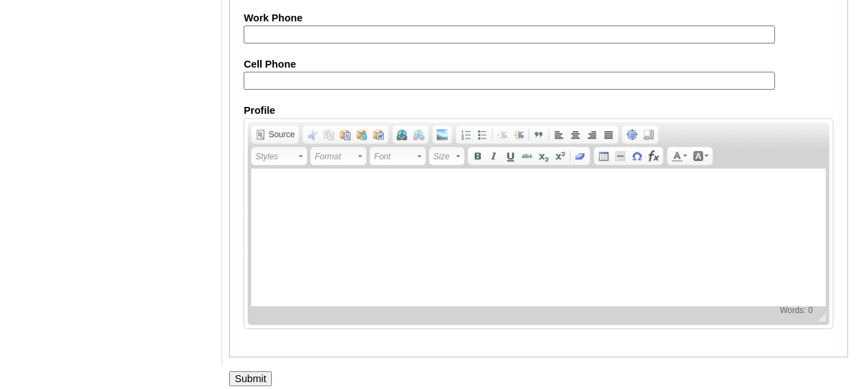
click at [256, 371] on input "Submit" at bounding box center [250, 378] width 43 height 15
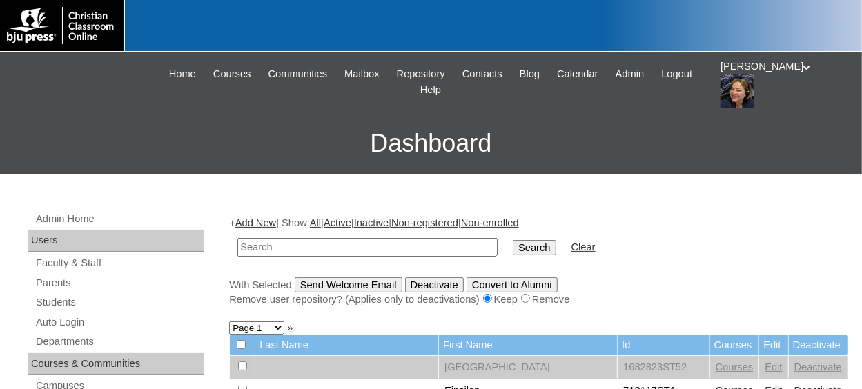
click at [298, 248] on input "text" at bounding box center [367, 247] width 260 height 19
paste input "707597ST02"
type input "707597ST011"
click at [513, 240] on input "Search" at bounding box center [534, 247] width 43 height 15
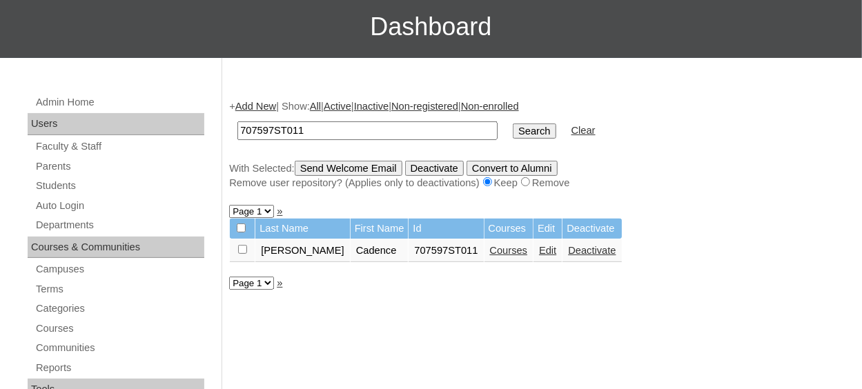
scroll to position [138, 0]
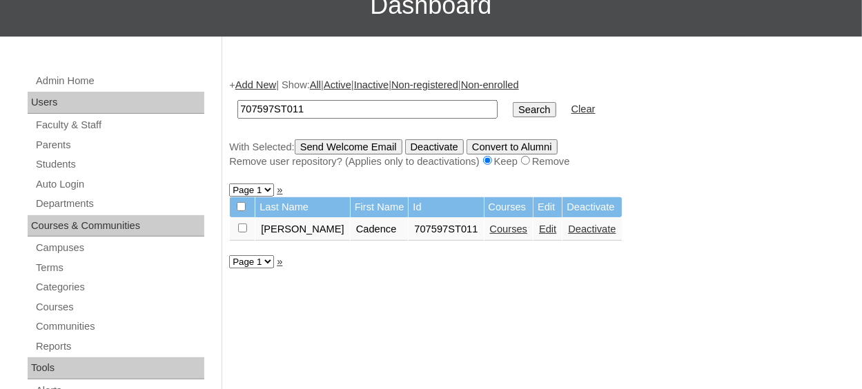
click at [490, 230] on link "Courses" at bounding box center [509, 229] width 38 height 11
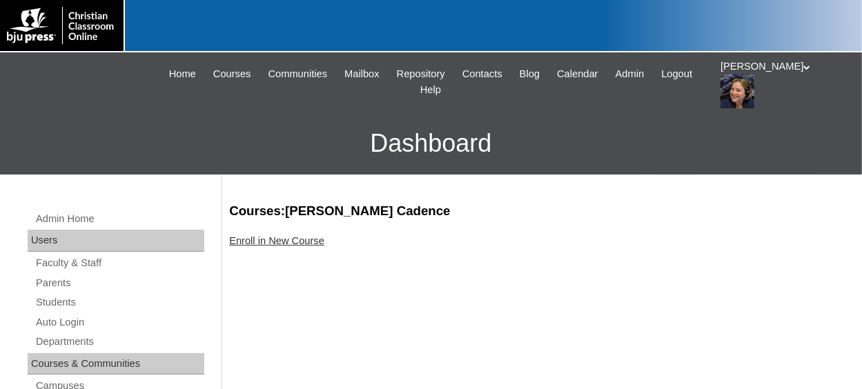
click at [297, 239] on link "Enroll in New Course" at bounding box center [276, 240] width 95 height 11
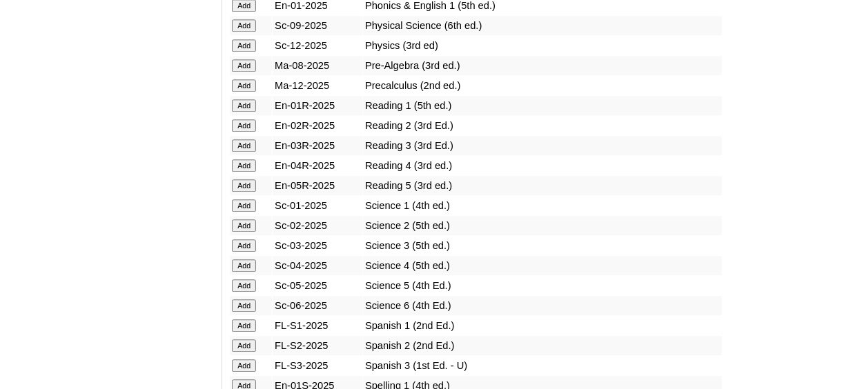
scroll to position [1794, 0]
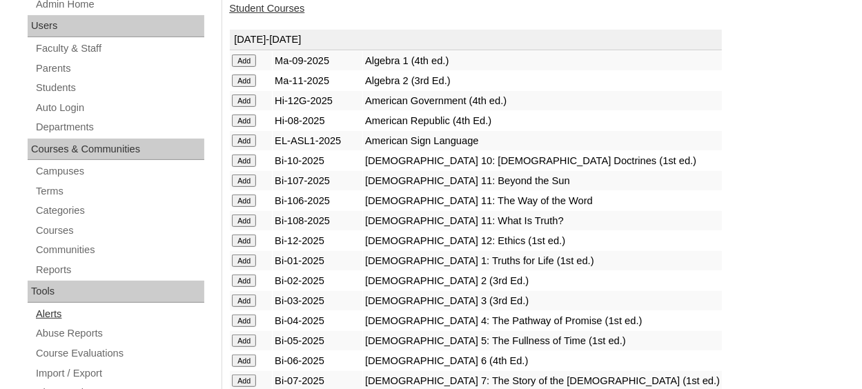
scroll to position [207, 0]
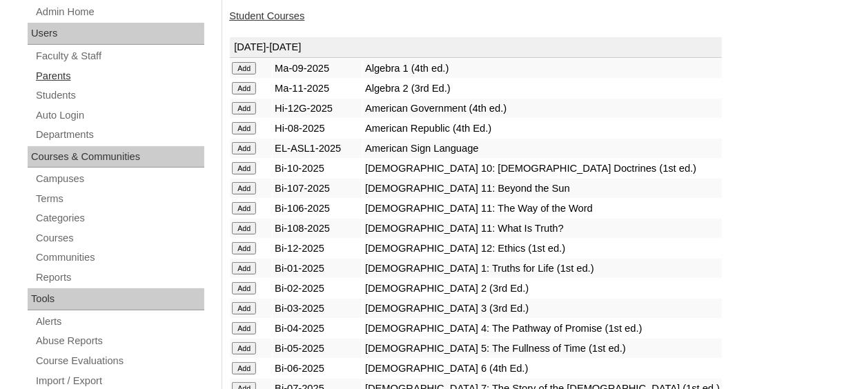
click at [52, 75] on link "Parents" at bounding box center [119, 76] width 170 height 17
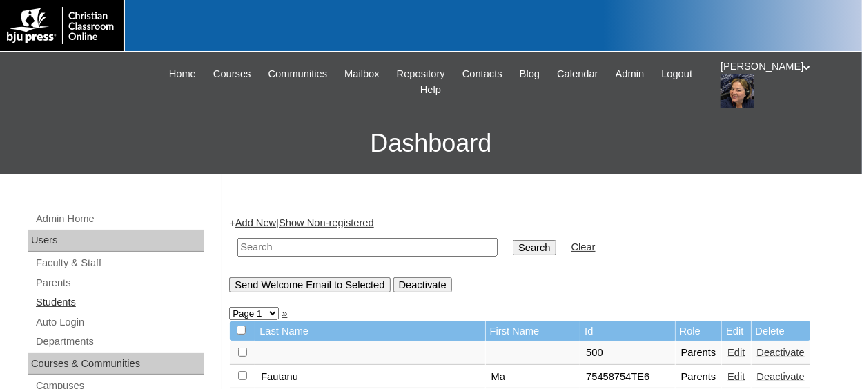
click at [59, 308] on link "Students" at bounding box center [119, 302] width 170 height 17
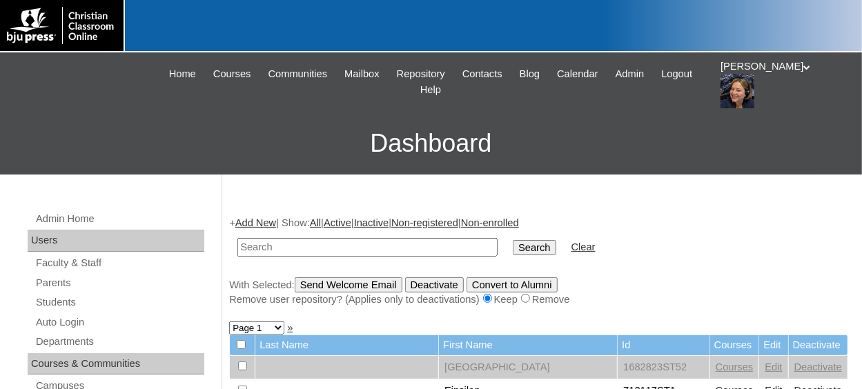
click at [293, 244] on input "text" at bounding box center [367, 247] width 260 height 19
type input "707597ST011"
click at [513, 240] on input "Search" at bounding box center [534, 247] width 43 height 15
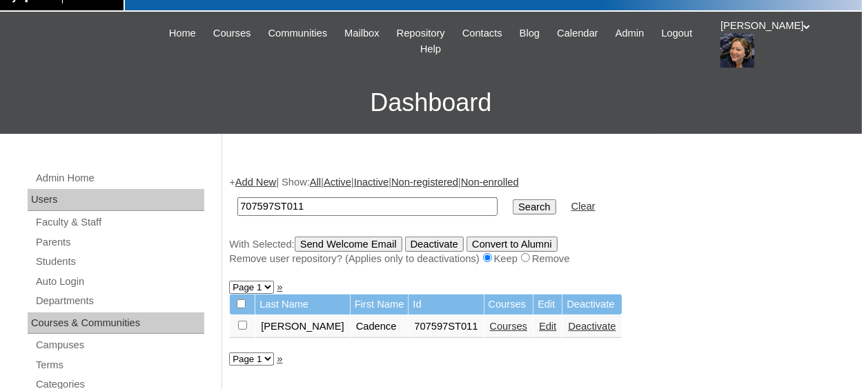
scroll to position [69, 0]
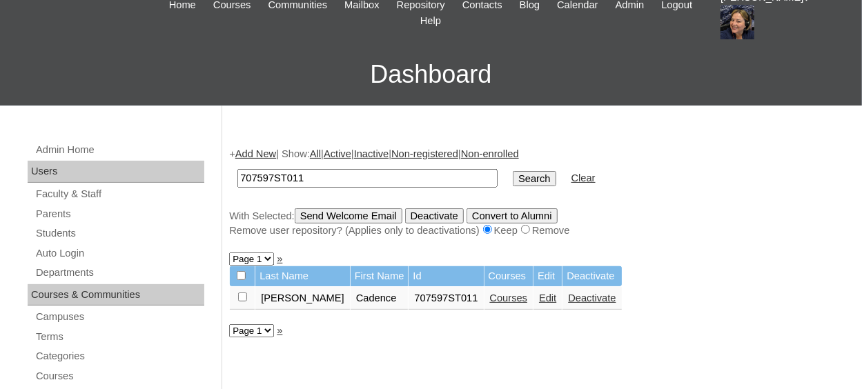
click at [244, 300] on input "checkbox" at bounding box center [242, 297] width 9 height 9
checkbox input "true"
click at [341, 221] on input "Send Welcome Email" at bounding box center [349, 215] width 108 height 15
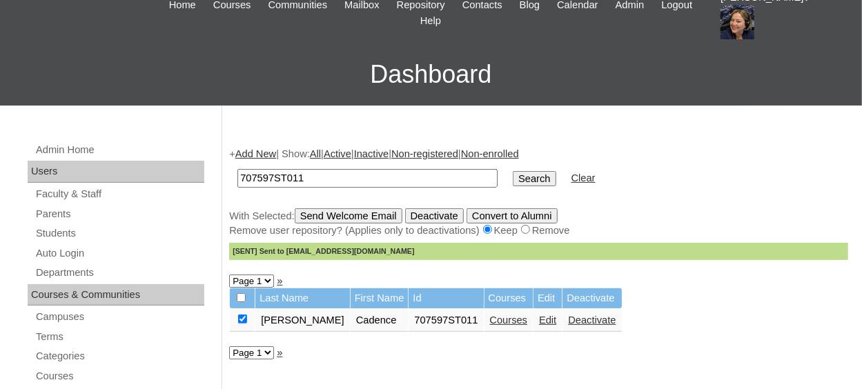
click at [252, 152] on link "Add New" at bounding box center [255, 153] width 41 height 11
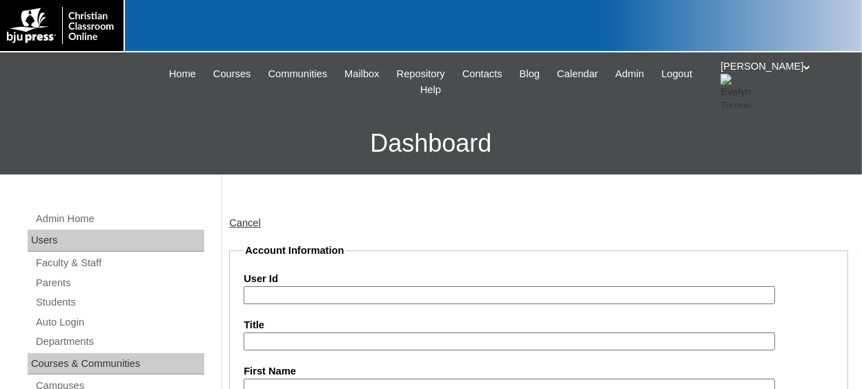
click at [290, 296] on input "User Id" at bounding box center [509, 295] width 531 height 19
paste input "707597ST02"
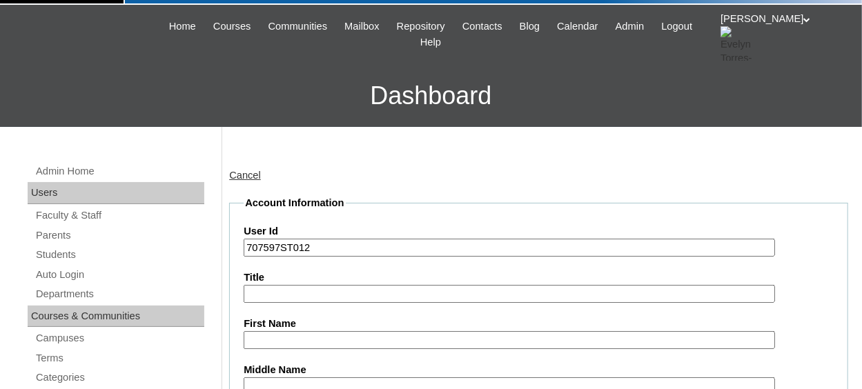
scroll to position [69, 0]
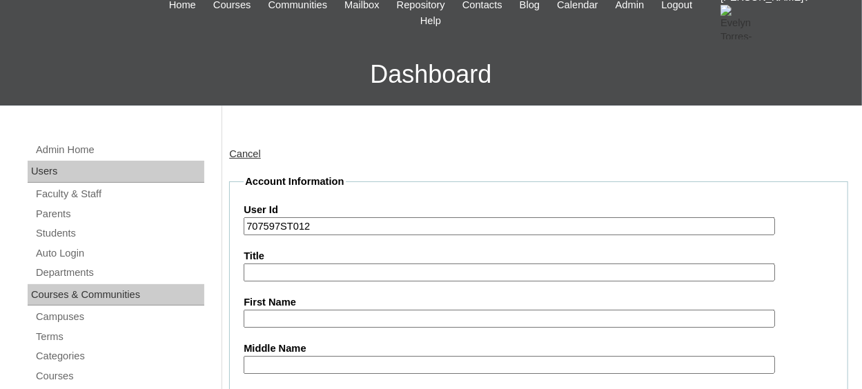
type input "707597ST012"
click at [299, 321] on input "First Name" at bounding box center [509, 319] width 531 height 19
type input "Lisa"
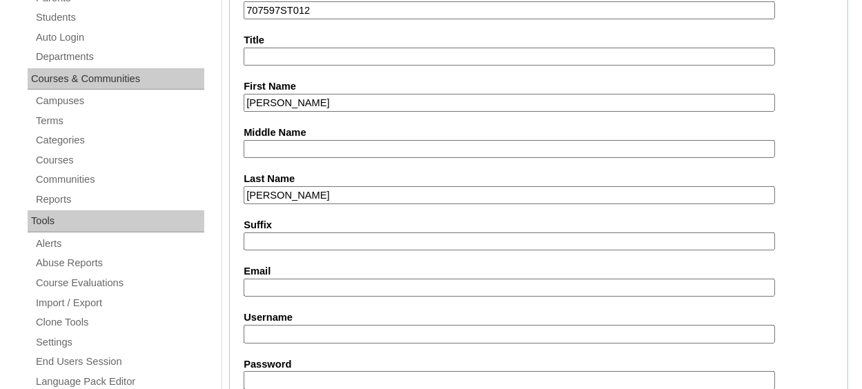
type input "Friedman"
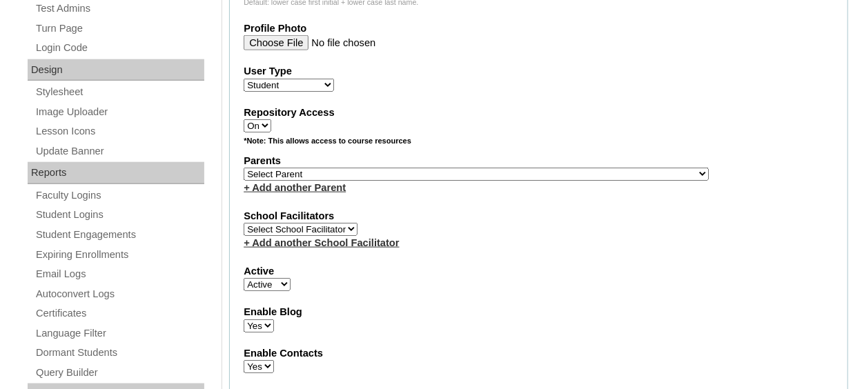
scroll to position [699, 0]
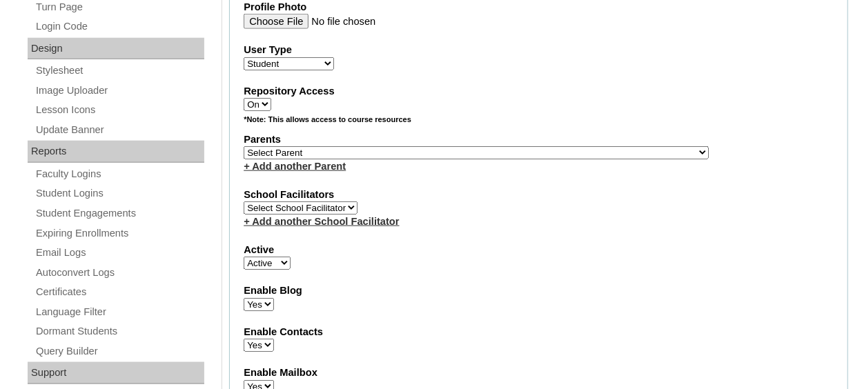
type input "lfriedman@northsidecharleston.com"
click at [427, 148] on select "Select Parent , [GEOGRAPHIC_DATA], Ma 1, 1 23-24 accountMorgan, [PERSON_NAME] 6…" at bounding box center [476, 152] width 465 height 13
select select "37008"
click at [427, 148] on select "Select Parent , [GEOGRAPHIC_DATA], Ma 1, 1 23-24 accountMorgan, [PERSON_NAME] 6…" at bounding box center [476, 152] width 465 height 13
click at [426, 188] on label "School Facilitators" at bounding box center [539, 195] width 590 height 14
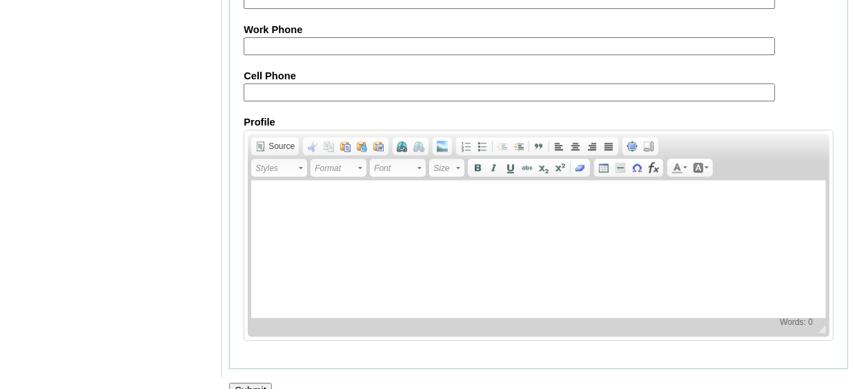
scroll to position [1714, 0]
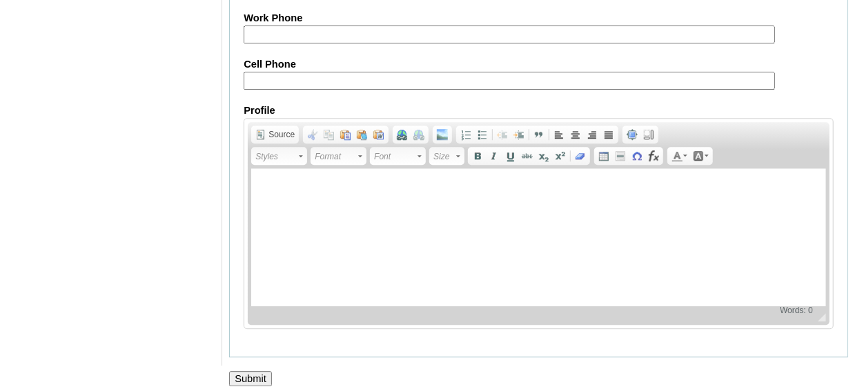
click input "Submit"
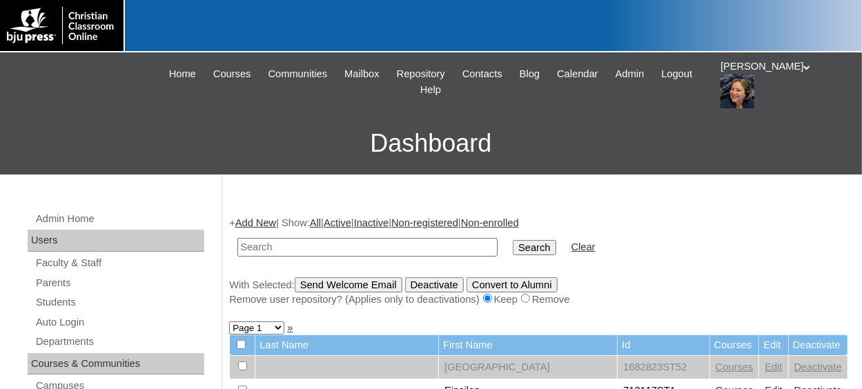
click at [317, 248] on input "text" at bounding box center [367, 247] width 260 height 19
paste input "707597ST02"
type input "707597ST013"
click at [513, 248] on input "Search" at bounding box center [534, 247] width 43 height 15
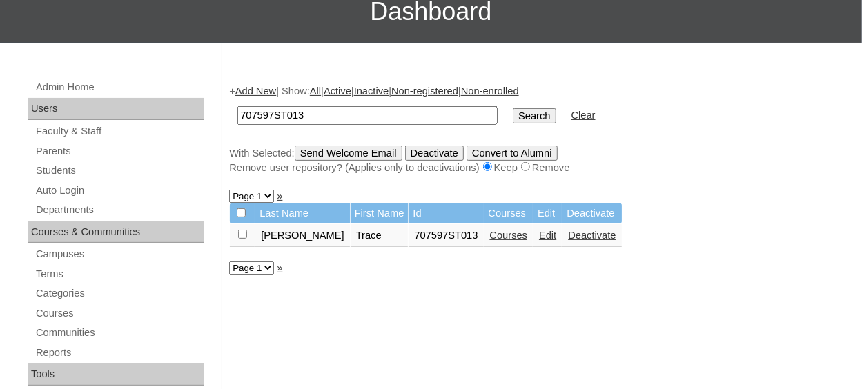
scroll to position [138, 0]
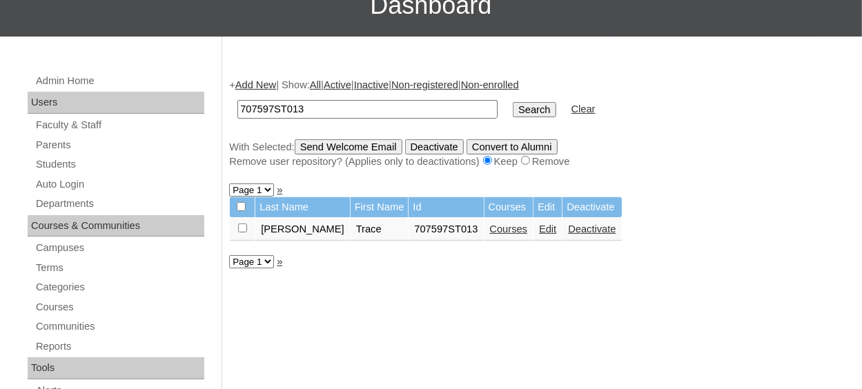
click at [490, 232] on link "Courses" at bounding box center [509, 229] width 38 height 11
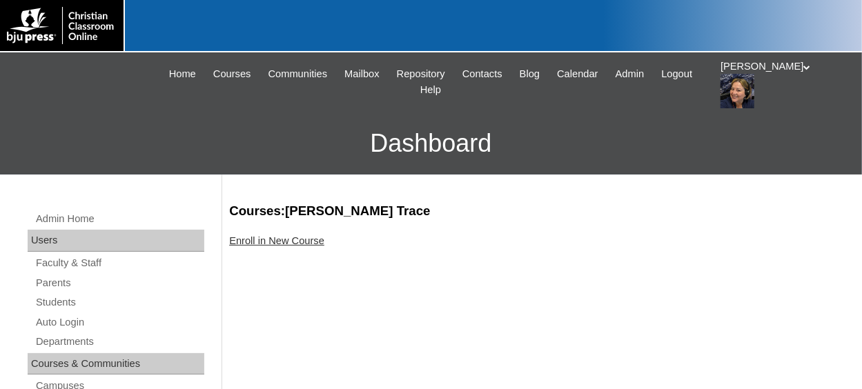
scroll to position [138, 0]
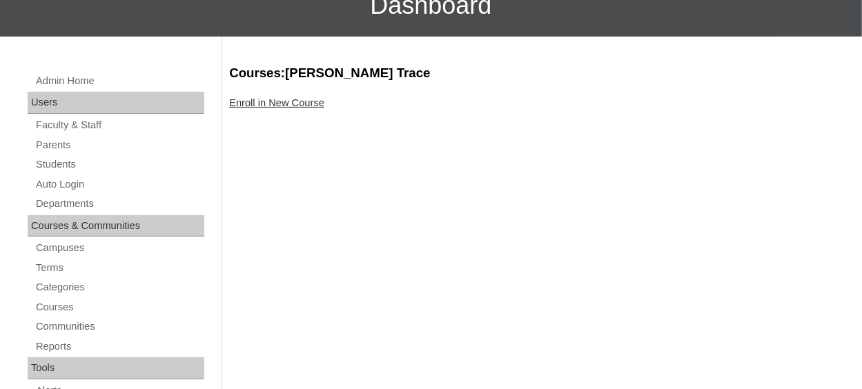
click at [311, 103] on link "Enroll in New Course" at bounding box center [276, 102] width 95 height 11
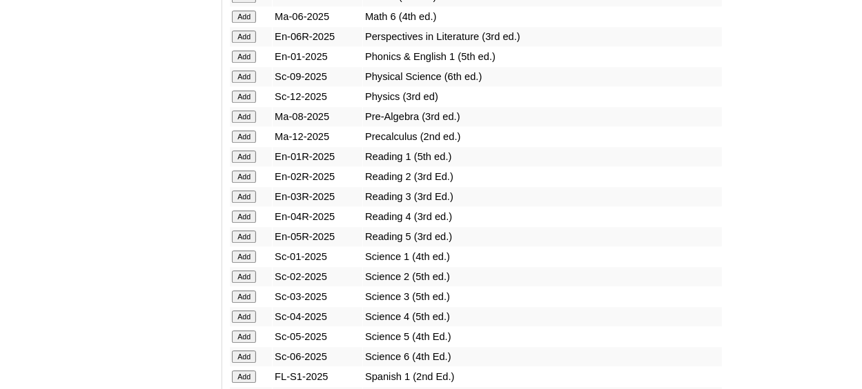
scroll to position [1794, 0]
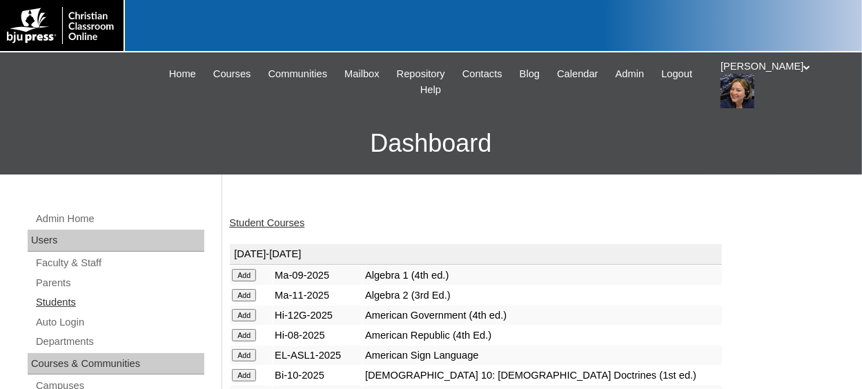
click at [54, 301] on link "Students" at bounding box center [119, 302] width 170 height 17
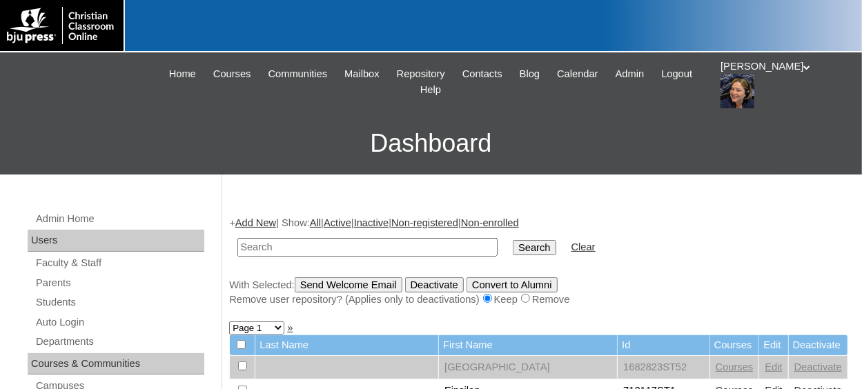
drag, startPoint x: 0, startPoint y: 0, endPoint x: 283, endPoint y: 247, distance: 375.5
click at [283, 247] on input "text" at bounding box center [367, 247] width 260 height 19
type input "V"
type input "707597ST013"
click at [513, 243] on input "Search" at bounding box center [534, 247] width 43 height 15
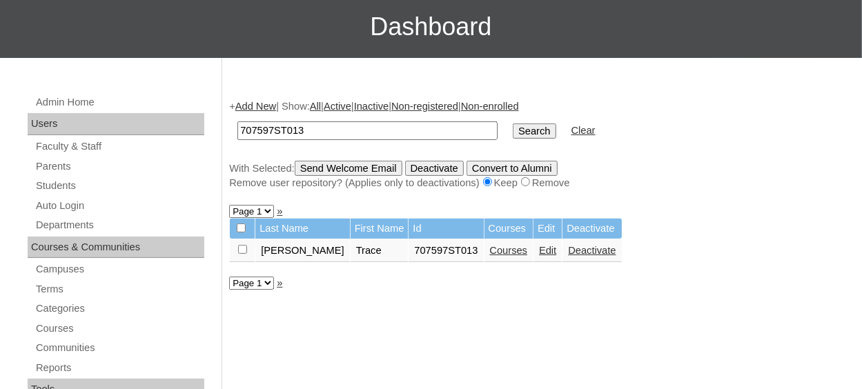
scroll to position [138, 0]
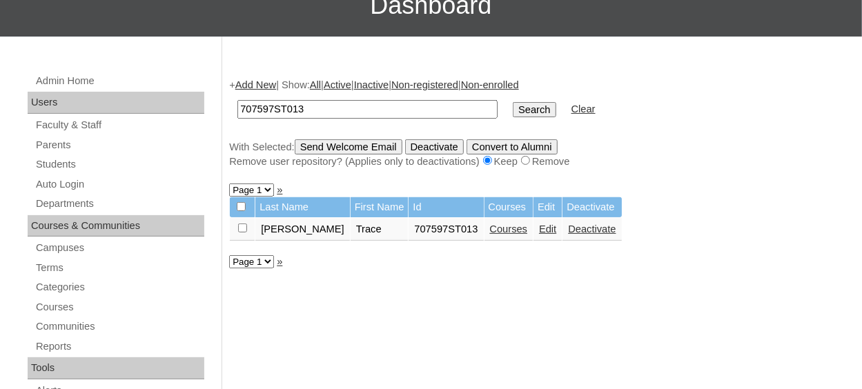
click at [246, 226] on input "checkbox" at bounding box center [242, 228] width 9 height 9
checkbox input "true"
click at [377, 148] on input "Send Welcome Email" at bounding box center [349, 146] width 108 height 15
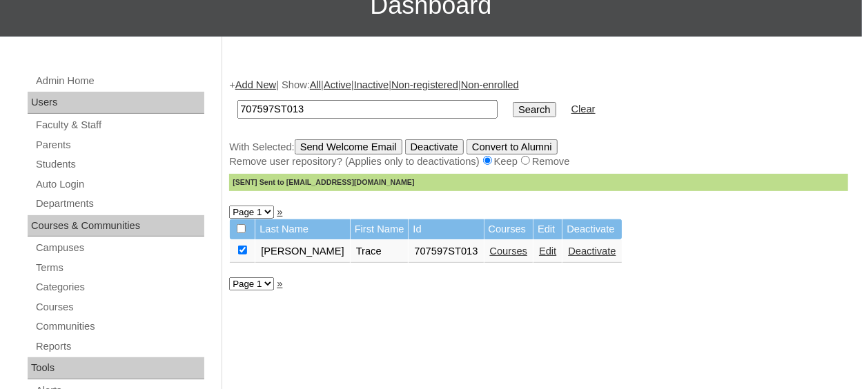
click at [261, 84] on link "Add New" at bounding box center [255, 84] width 41 height 11
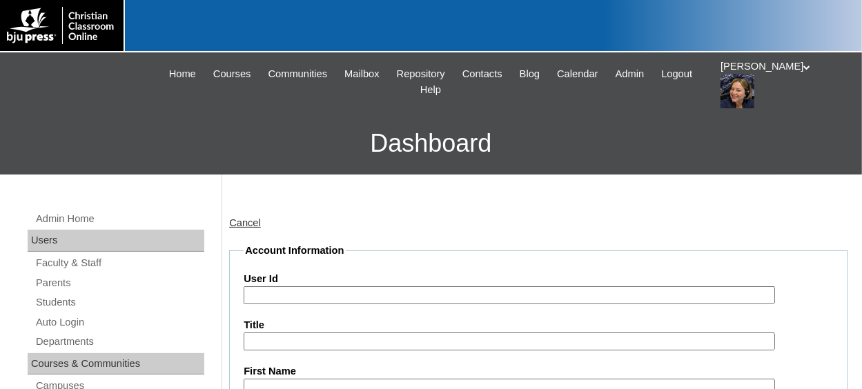
click at [297, 298] on input "User Id" at bounding box center [509, 295] width 531 height 19
click at [331, 294] on input "User Id" at bounding box center [509, 295] width 531 height 19
paste input "707597ST02"
type input "707597ST014"
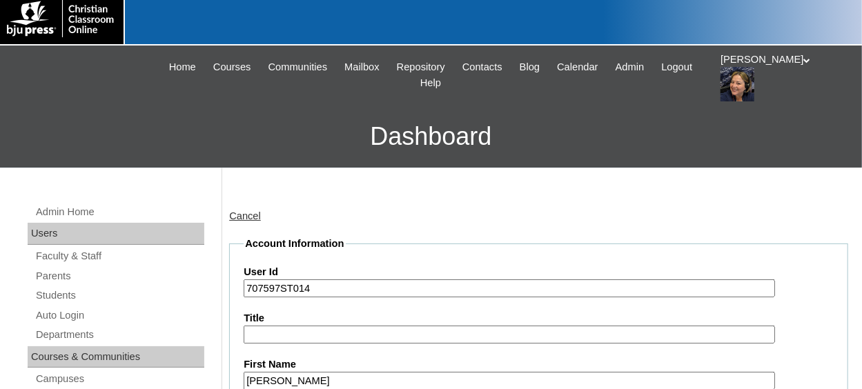
type input "Parker"
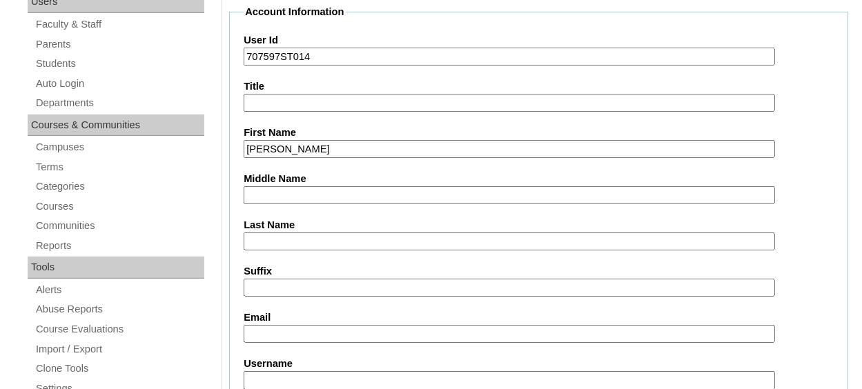
type input "H"
type input "Hock"
type input "phock@norhtsidecharleston@com"
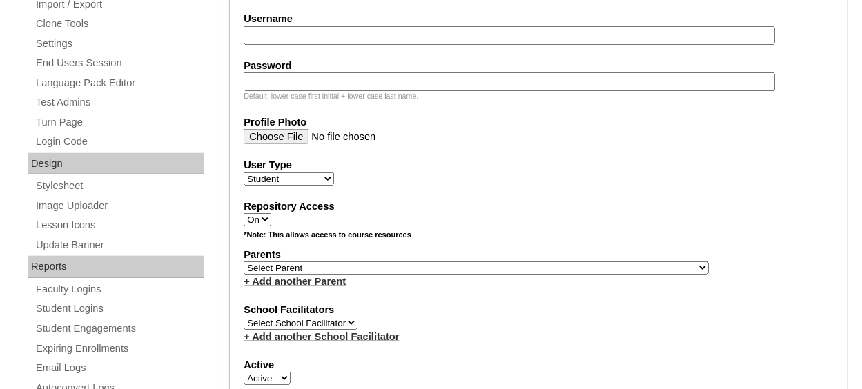
scroll to position [653, 0]
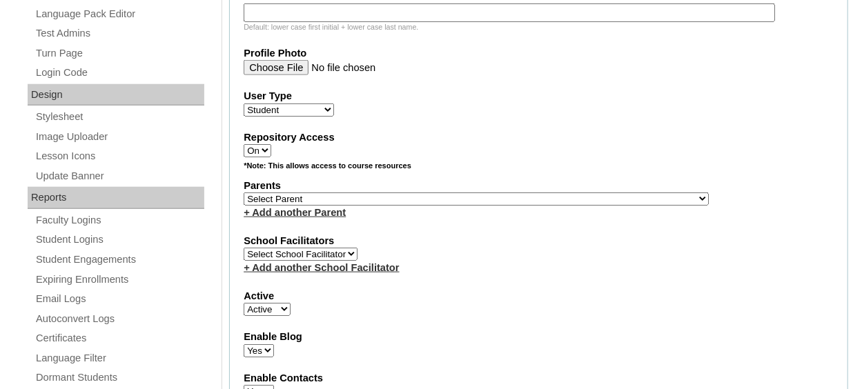
click at [478, 196] on select "Select Parent , Fautanu, Ma 1, 1 23-24 accountMorgan, Jason 6th Street Mennonit…" at bounding box center [476, 198] width 465 height 13
select select "37008"
click at [244, 192] on select "Select Parent , Fautanu, Ma 1, 1 23-24 accountMorgan, Jason 6th Street Mennonit…" at bounding box center [476, 198] width 465 height 13
click at [468, 217] on fieldset "Account Information User Id 707597ST014 Title First Name Parker Middle Name Las…" at bounding box center [538, 149] width 619 height 1116
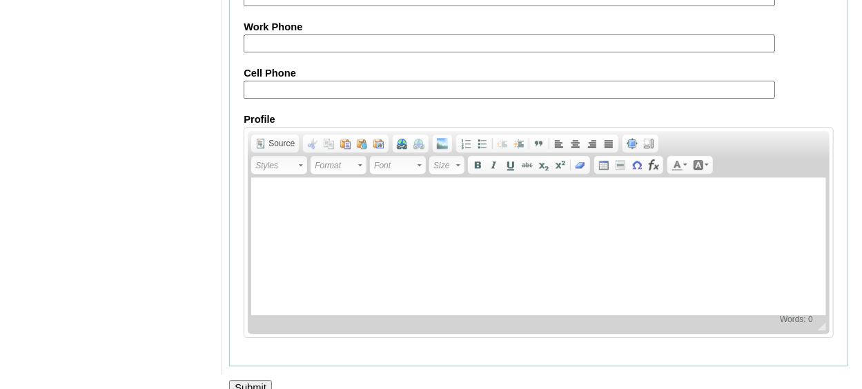
scroll to position [1714, 0]
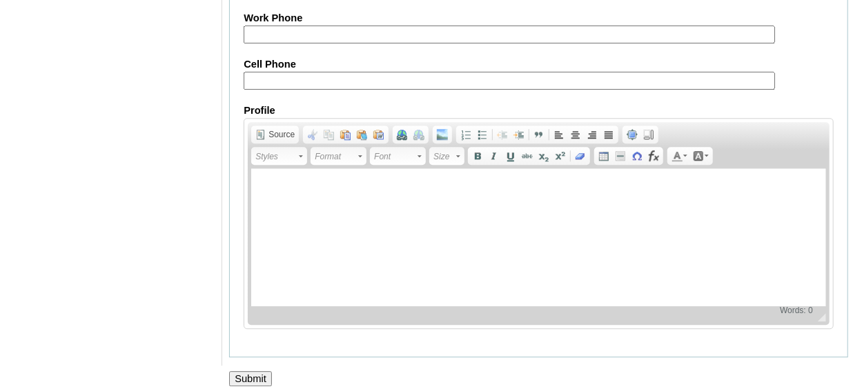
click at [244, 371] on input "Submit" at bounding box center [250, 378] width 43 height 15
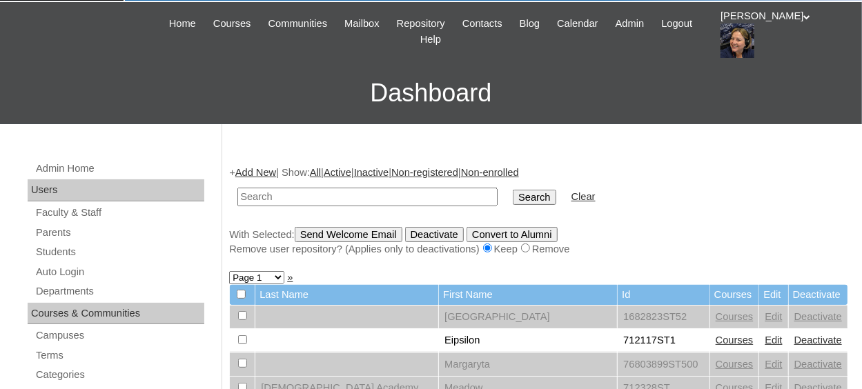
scroll to position [138, 0]
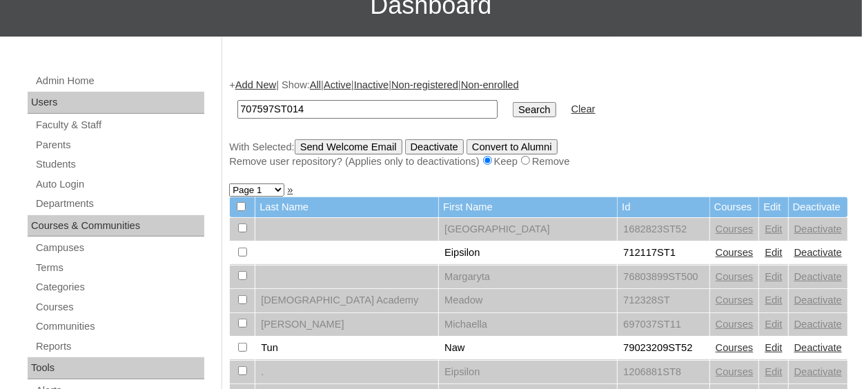
type input "707597ST014"
click at [513, 102] on input "Search" at bounding box center [534, 109] width 43 height 15
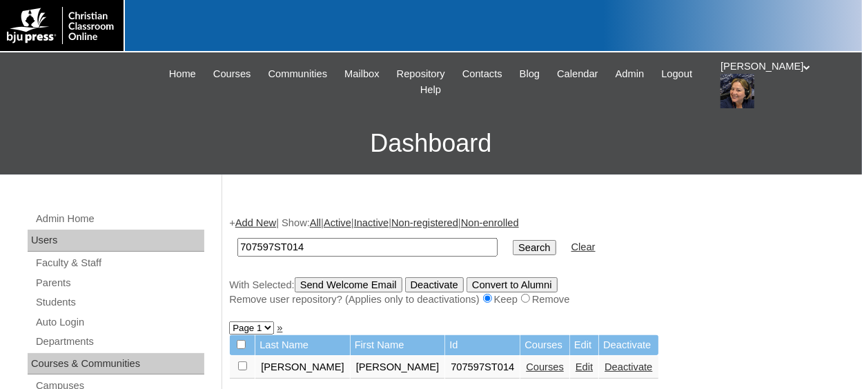
scroll to position [69, 0]
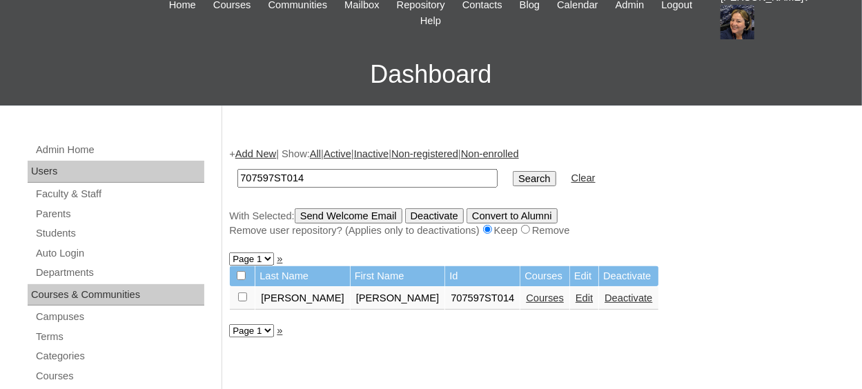
click at [526, 301] on link "Courses" at bounding box center [545, 298] width 38 height 11
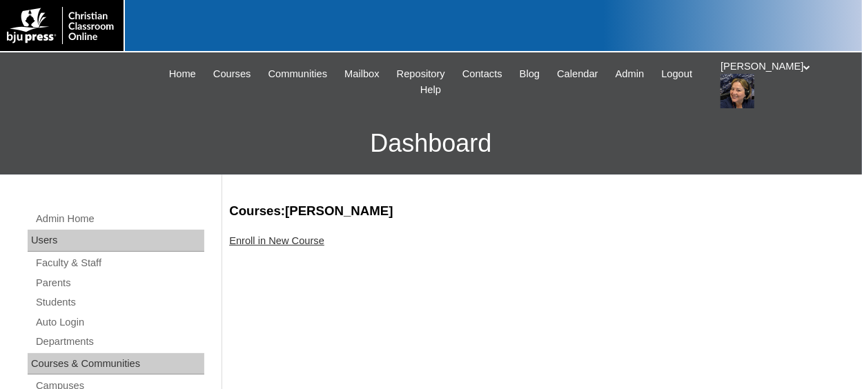
click at [302, 246] on link "Enroll in New Course" at bounding box center [276, 240] width 95 height 11
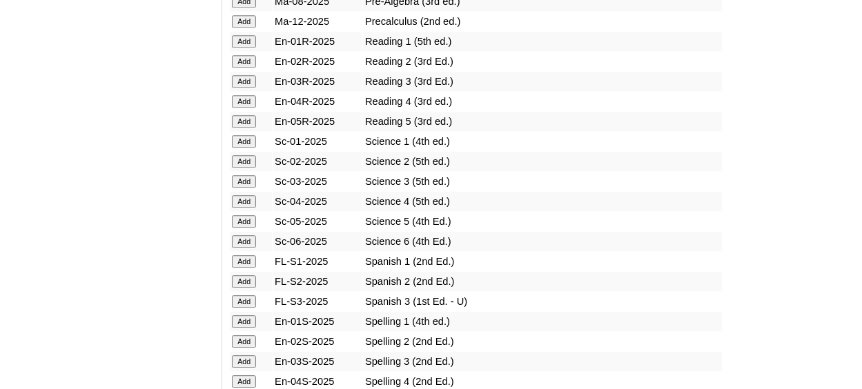
scroll to position [1725, 0]
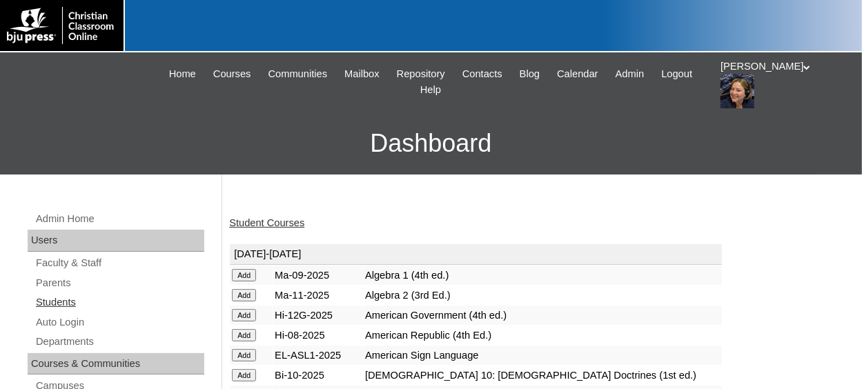
click at [46, 301] on link "Students" at bounding box center [119, 302] width 170 height 17
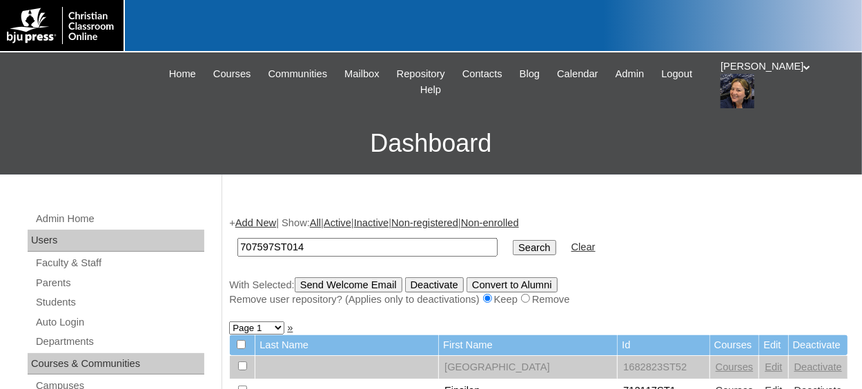
type input "707597ST014"
click at [513, 240] on input "Search" at bounding box center [534, 247] width 43 height 15
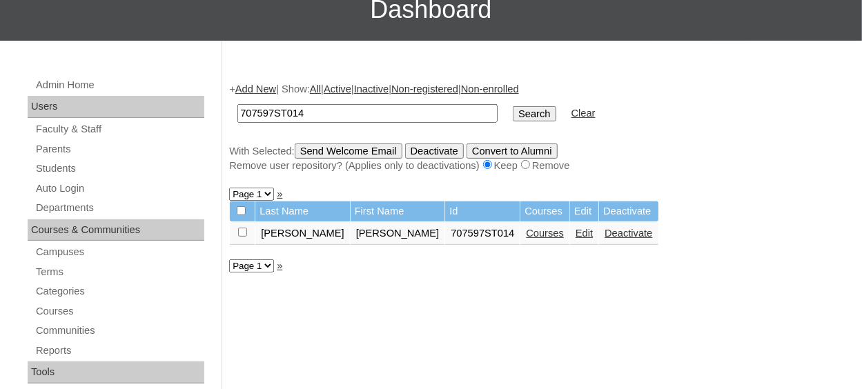
scroll to position [138, 0]
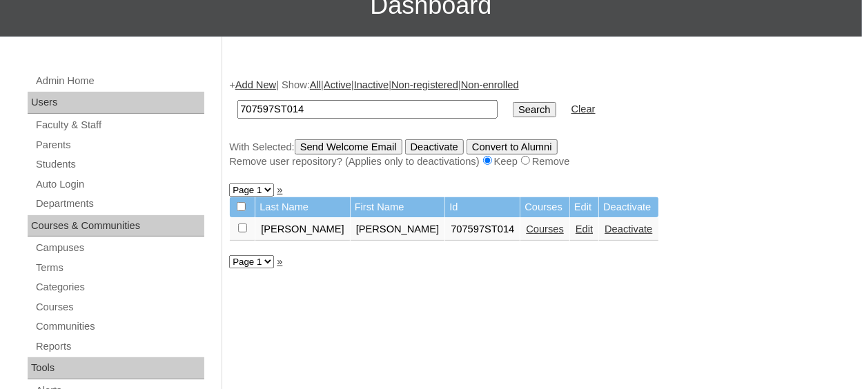
click at [241, 227] on input "checkbox" at bounding box center [242, 228] width 9 height 9
checkbox input "true"
click at [355, 146] on input "Send Welcome Email" at bounding box center [349, 146] width 108 height 15
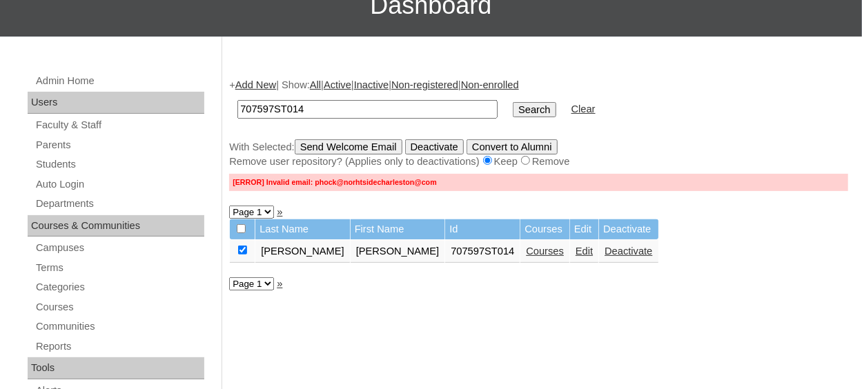
click at [575, 252] on link "Edit" at bounding box center [583, 251] width 17 height 11
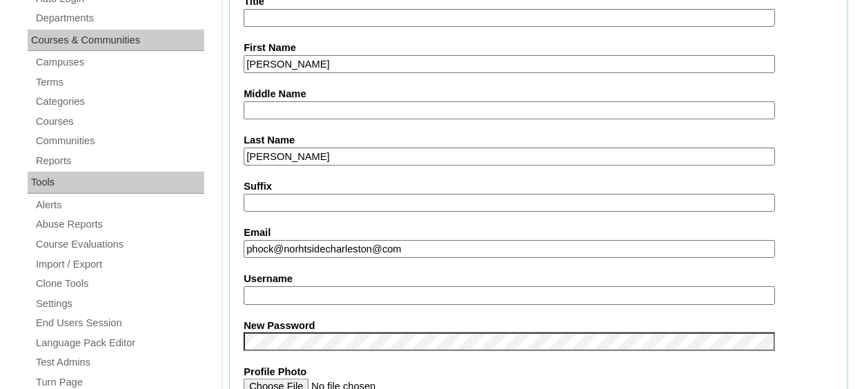
scroll to position [345, 0]
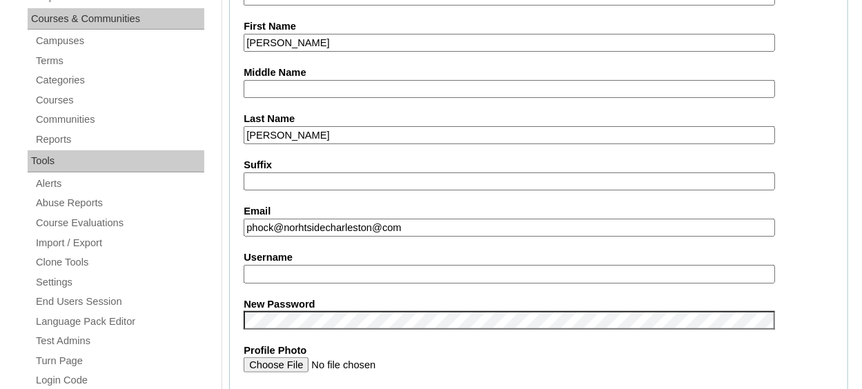
type input "etorresl"
click at [443, 226] on input "phock@norhtsidecharleston@com" at bounding box center [509, 228] width 531 height 19
type input "[EMAIL_ADDRESS][DOMAIN_NAME]"
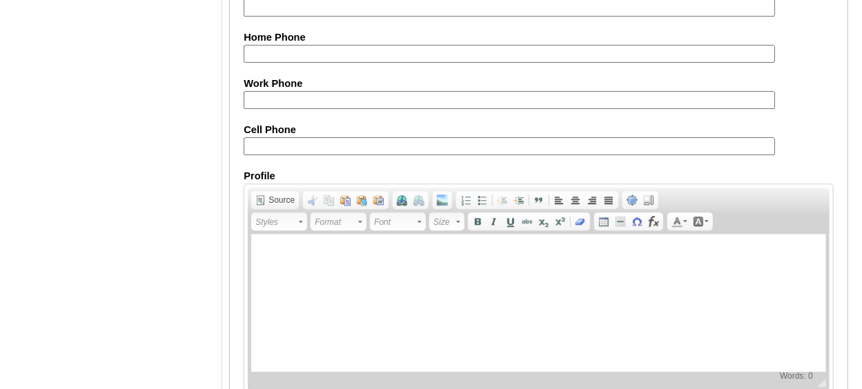
scroll to position [1715, 0]
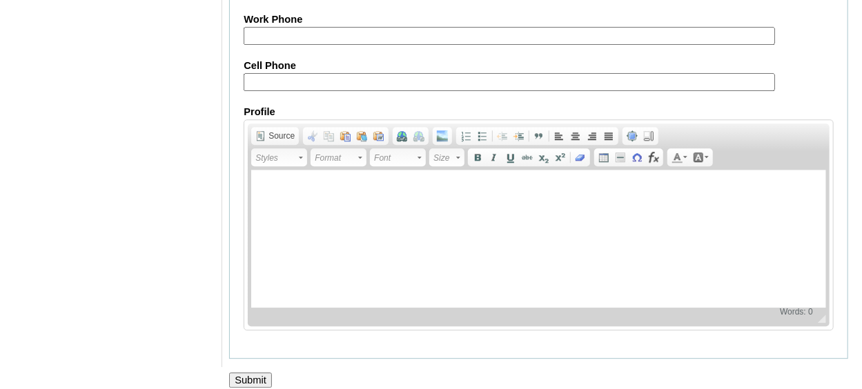
click at [257, 373] on input "Submit" at bounding box center [250, 380] width 43 height 15
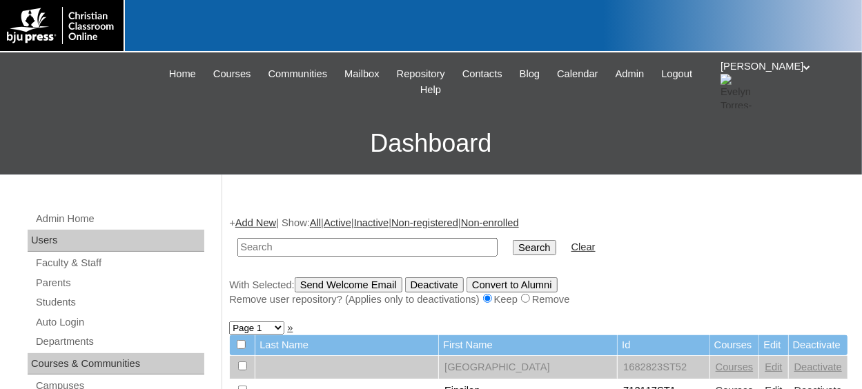
click at [402, 257] on td at bounding box center [367, 247] width 274 height 32
click at [391, 242] on input "text" at bounding box center [367, 247] width 260 height 19
paste input "707597ST02"
type input "707597ST015"
click at [513, 240] on input "Search" at bounding box center [534, 247] width 43 height 15
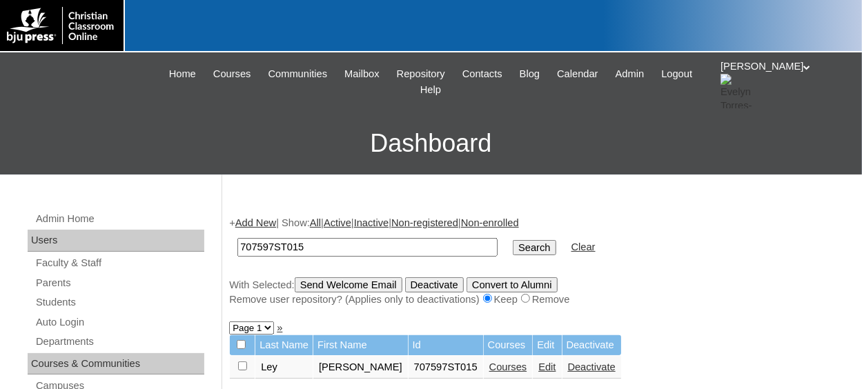
click at [513, 244] on input "Search" at bounding box center [534, 247] width 43 height 15
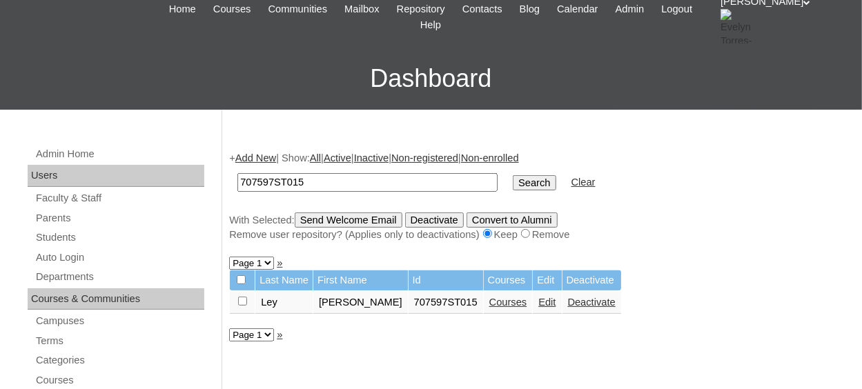
scroll to position [69, 0]
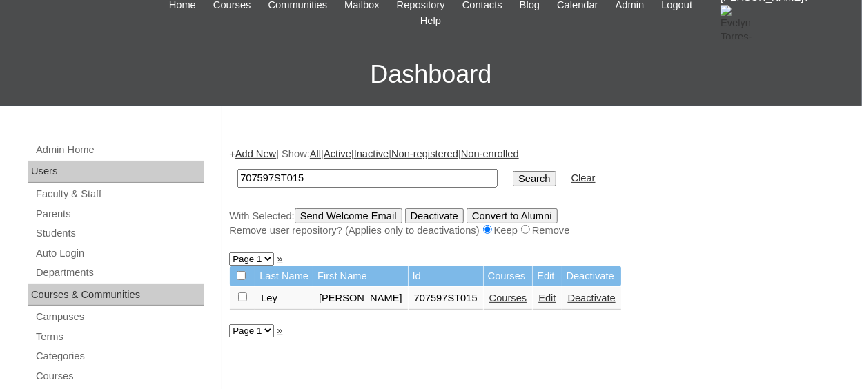
click at [236, 297] on td at bounding box center [242, 298] width 25 height 23
click at [247, 298] on td at bounding box center [242, 298] width 25 height 23
click at [240, 299] on input "checkbox" at bounding box center [242, 297] width 9 height 9
checkbox input "true"
click at [362, 215] on input "Send Welcome Email" at bounding box center [349, 215] width 108 height 15
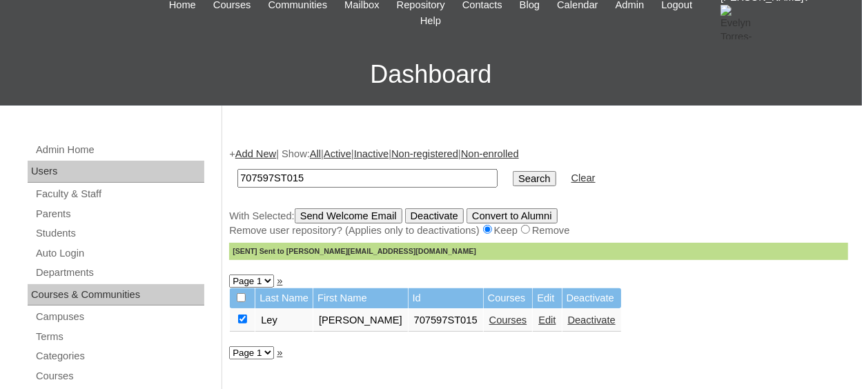
click at [276, 151] on link "Add New" at bounding box center [255, 153] width 41 height 11
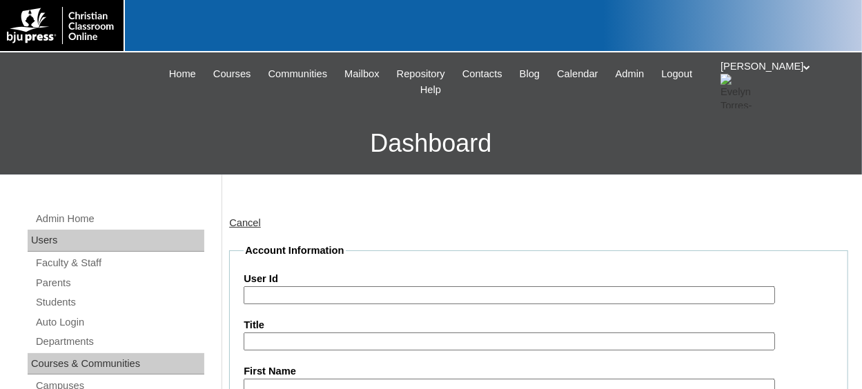
click at [292, 301] on input "User Id" at bounding box center [509, 295] width 531 height 19
type input "V"
paste input "707597ST02"
type input "707597ST016"
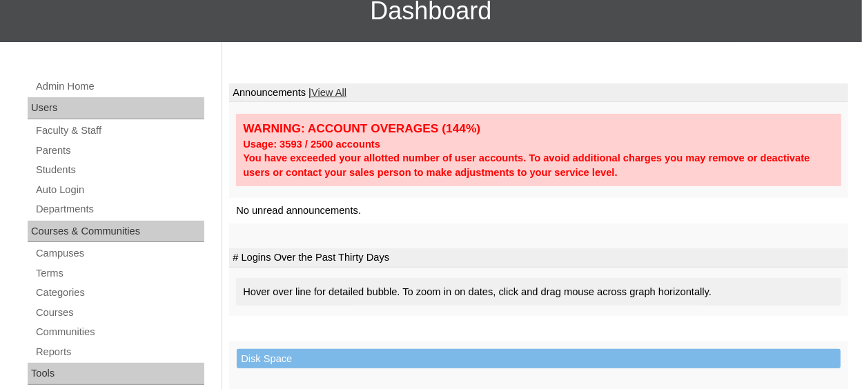
scroll to position [138, 0]
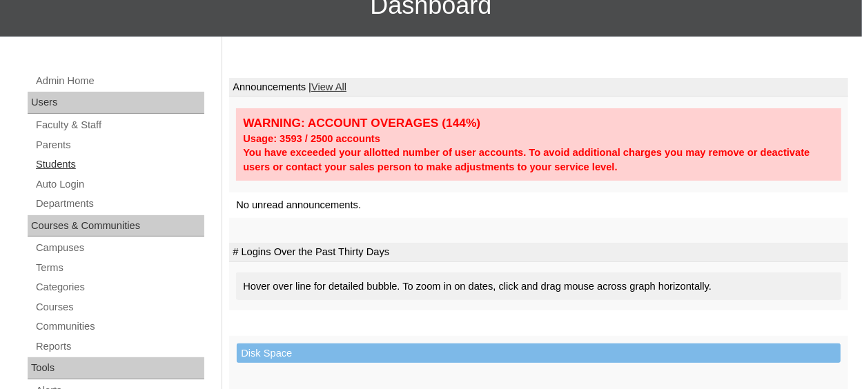
click at [58, 164] on link "Students" at bounding box center [119, 164] width 170 height 17
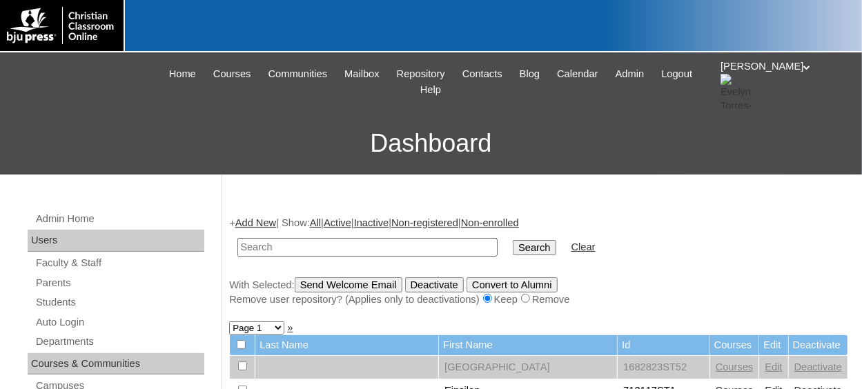
click at [253, 219] on link "Add New" at bounding box center [255, 222] width 41 height 11
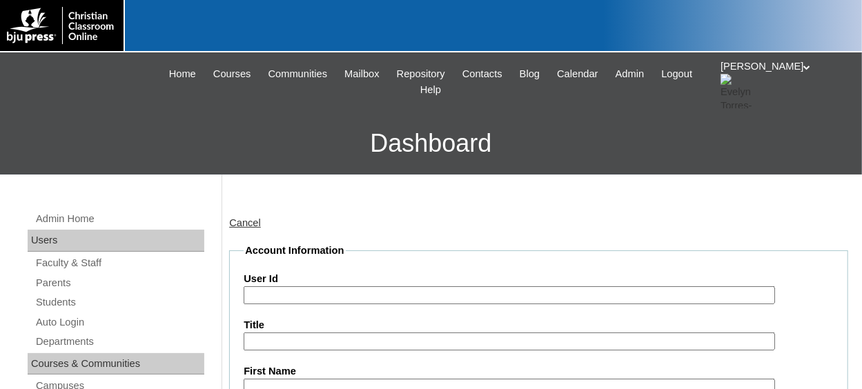
click at [270, 289] on input "User Id" at bounding box center [509, 295] width 531 height 19
paste input "707597ST02"
type input "707597ST016"
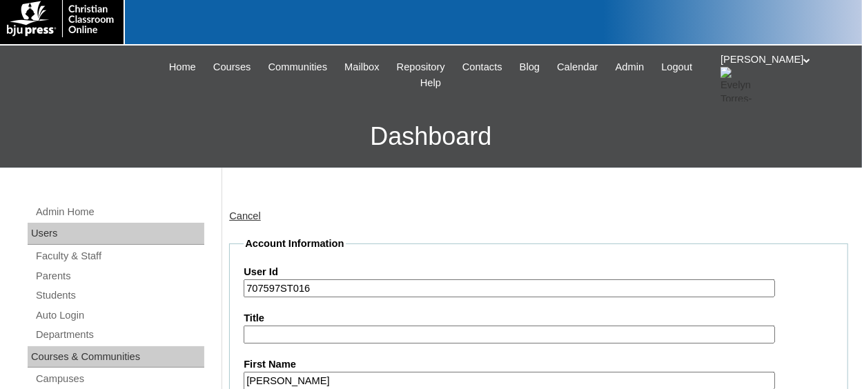
type input "[PERSON_NAME]"
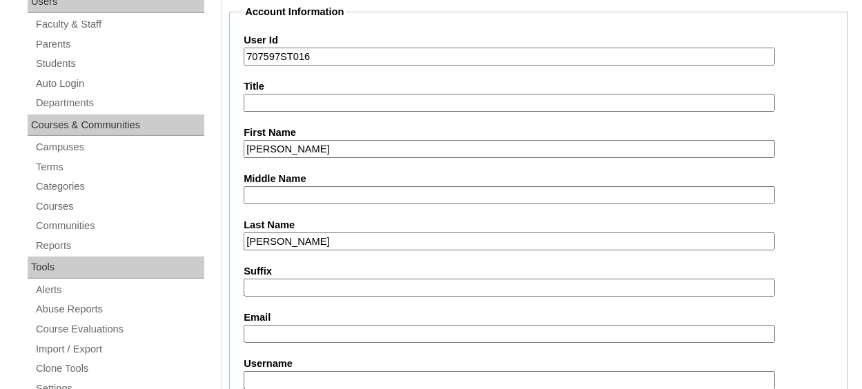
type input "Perritte"
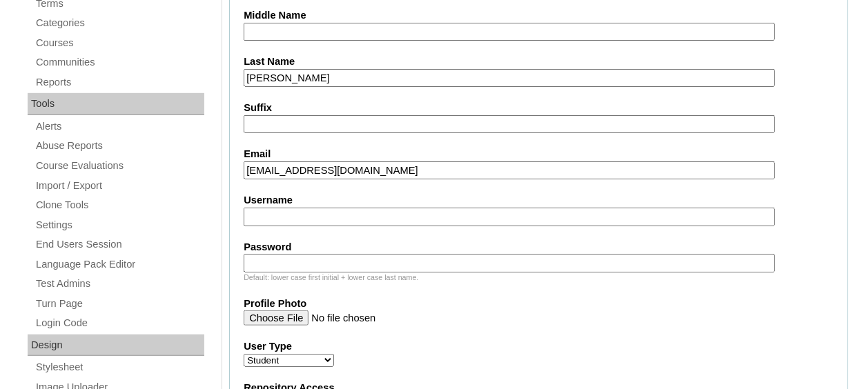
scroll to position [515, 0]
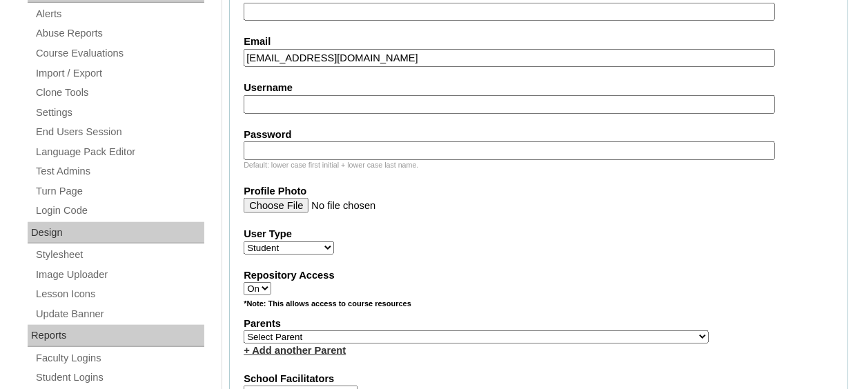
type input "lperritte@northsidecharleston.com"
click at [355, 330] on select "Select Parent , Fautanu, Ma 1, 1 23-24 accountMorgan, Jason 6th Street Mennonit…" at bounding box center [476, 336] width 465 height 13
select select "37008"
click at [244, 330] on select "Select Parent , Fautanu, Ma 1, 1 23-24 accountMorgan, Jason 6th Street Mennonit…" at bounding box center [476, 336] width 465 height 13
click at [417, 237] on label "User Type" at bounding box center [539, 234] width 590 height 14
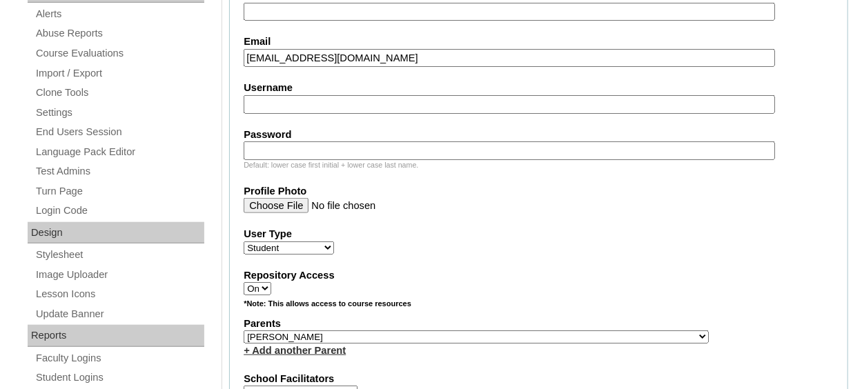
click at [334, 241] on select "Faculty Staff Student Parents School Facilitators" at bounding box center [289, 247] width 90 height 13
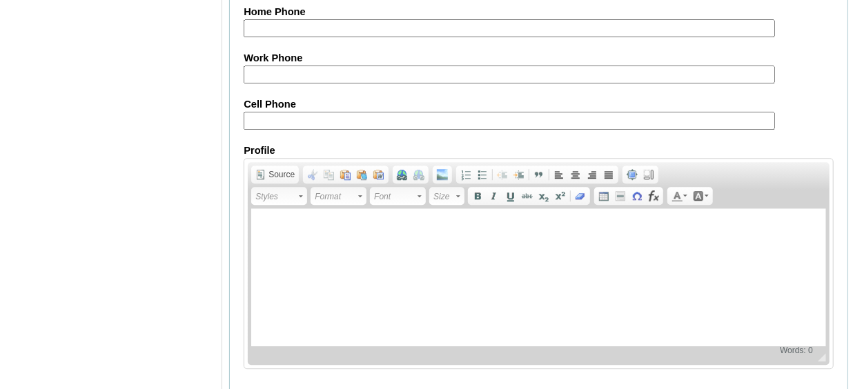
scroll to position [1714, 0]
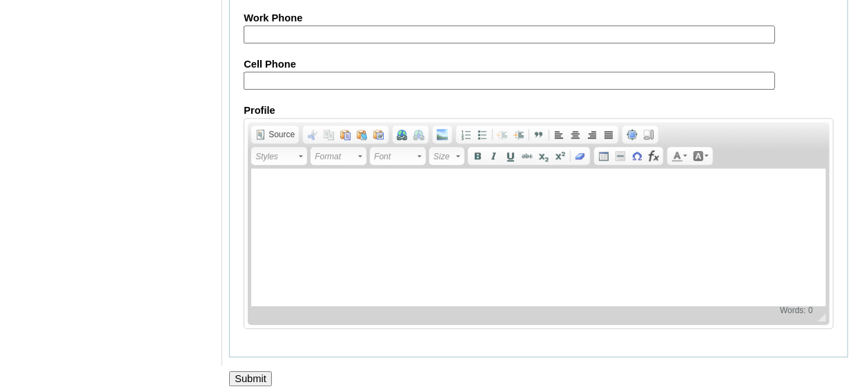
click at [252, 371] on input "Submit" at bounding box center [250, 378] width 43 height 15
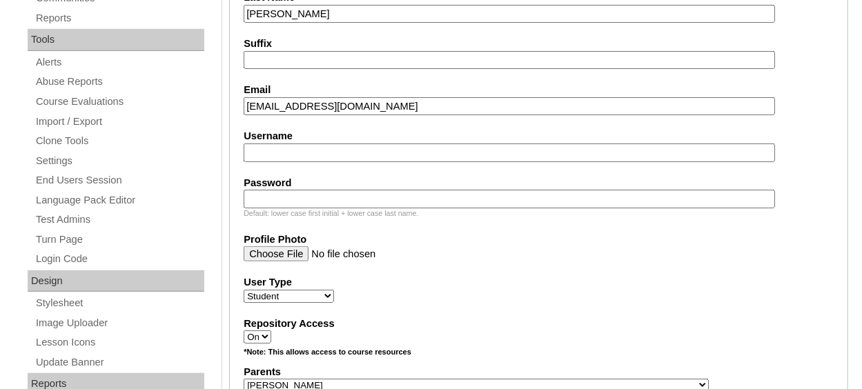
scroll to position [403, 0]
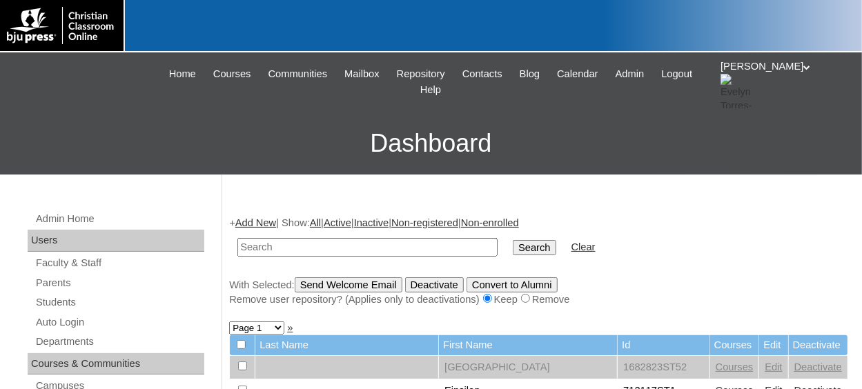
scroll to position [69, 0]
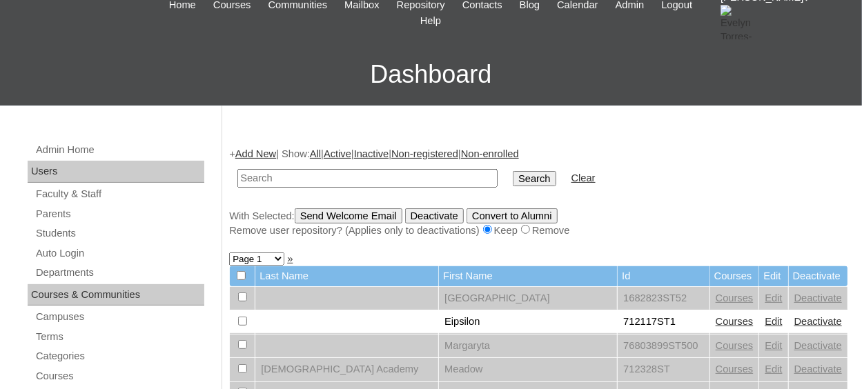
click at [279, 174] on input "text" at bounding box center [367, 178] width 260 height 19
paste input "707597ST016"
type input "707597ST016"
click at [513, 171] on input "Search" at bounding box center [534, 178] width 43 height 15
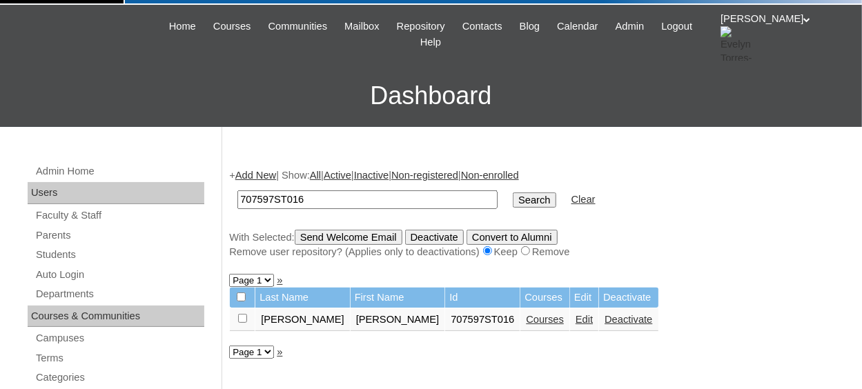
scroll to position [69, 0]
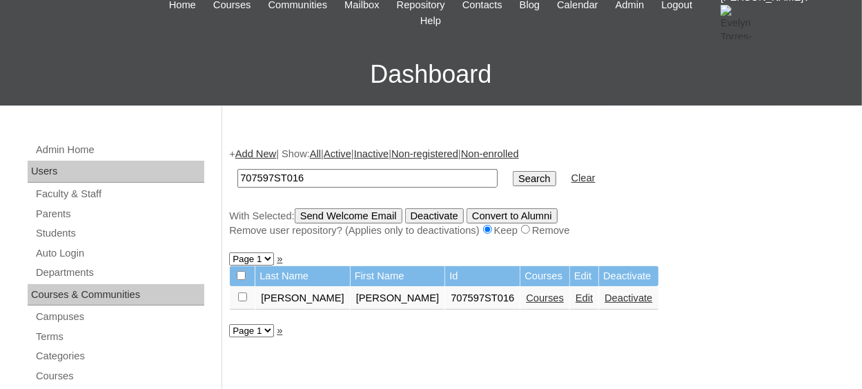
click at [316, 179] on input "707597ST016" at bounding box center [367, 178] width 260 height 19
type input "707597ST017"
click at [513, 171] on input "Search" at bounding box center [534, 178] width 43 height 15
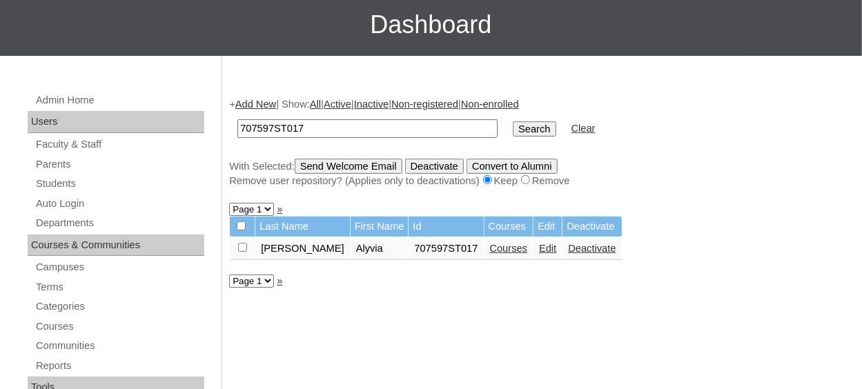
scroll to position [138, 0]
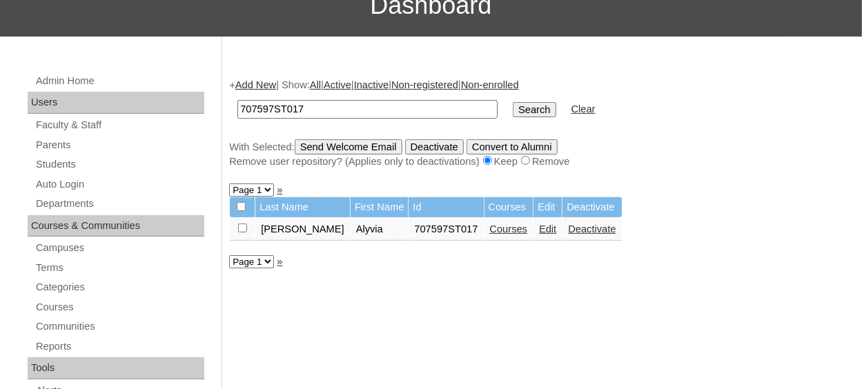
click at [490, 230] on link "Courses" at bounding box center [509, 229] width 38 height 11
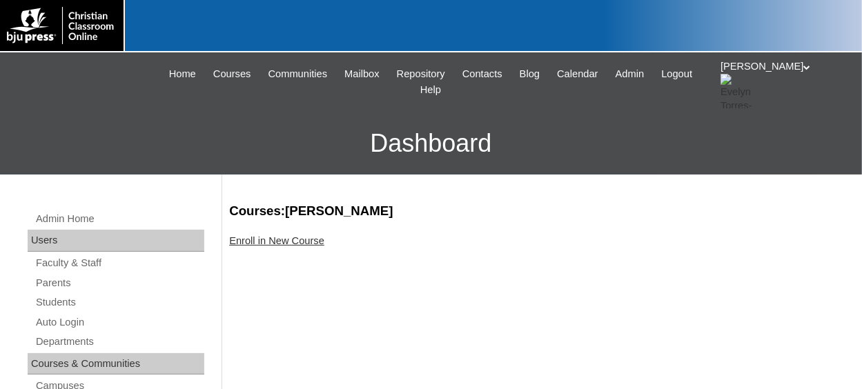
click at [297, 244] on link "Enroll in New Course" at bounding box center [276, 240] width 95 height 11
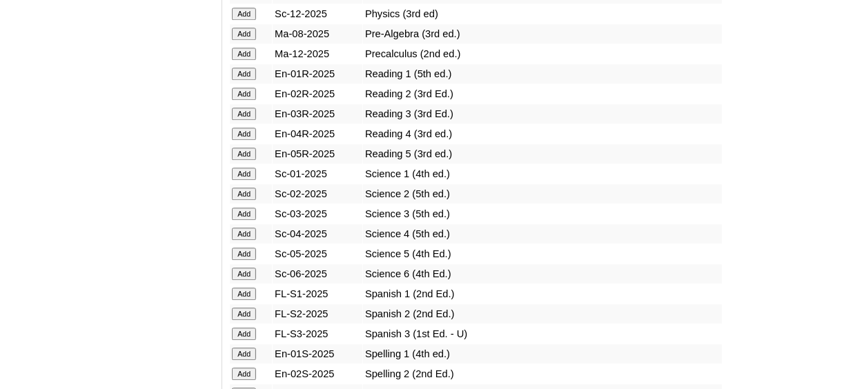
scroll to position [1656, 0]
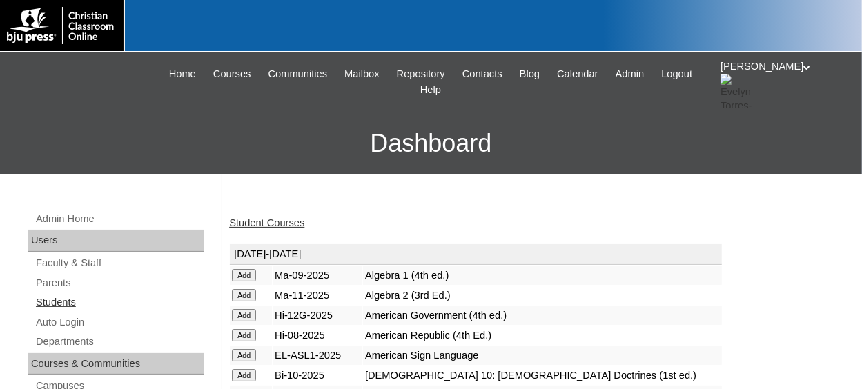
click at [63, 303] on link "Students" at bounding box center [119, 302] width 170 height 17
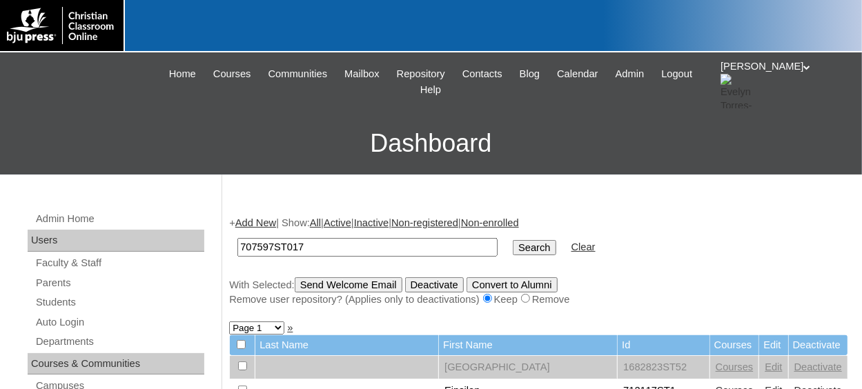
type input "707597ST017"
click at [513, 240] on input "Search" at bounding box center [534, 247] width 43 height 15
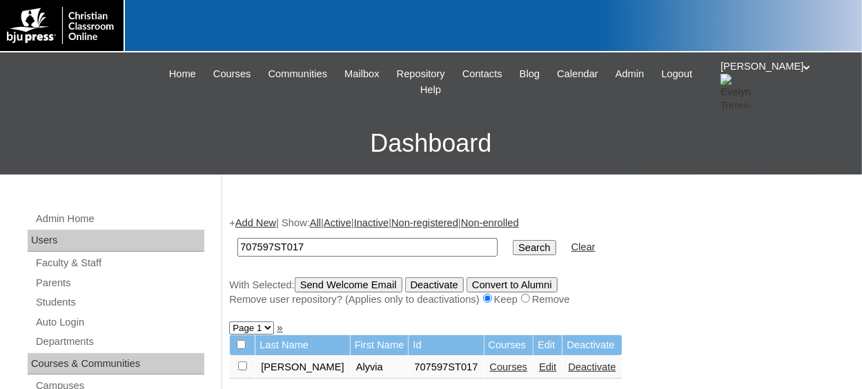
click at [242, 365] on input "checkbox" at bounding box center [242, 366] width 9 height 9
checkbox input "true"
click at [368, 282] on input "Send Welcome Email" at bounding box center [349, 284] width 108 height 15
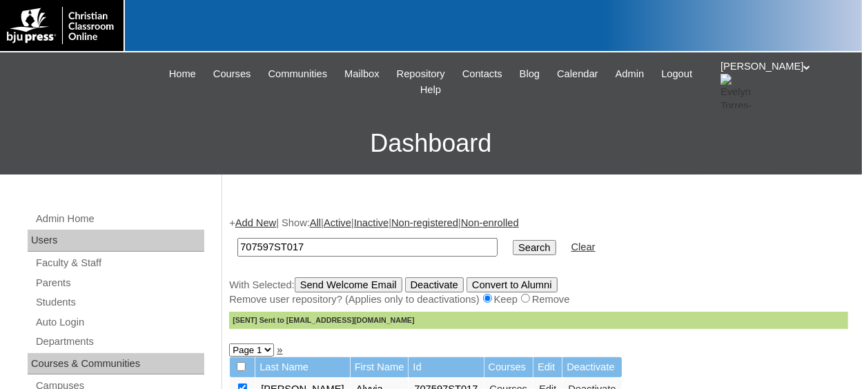
click at [264, 223] on link "Add New" at bounding box center [255, 222] width 41 height 11
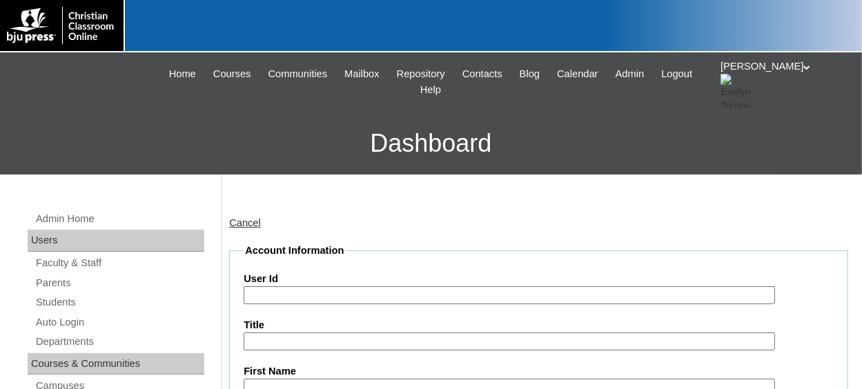
click at [303, 293] on input "User Id" at bounding box center [509, 295] width 531 height 19
paste input "707597ST016"
type input "707597ST018"
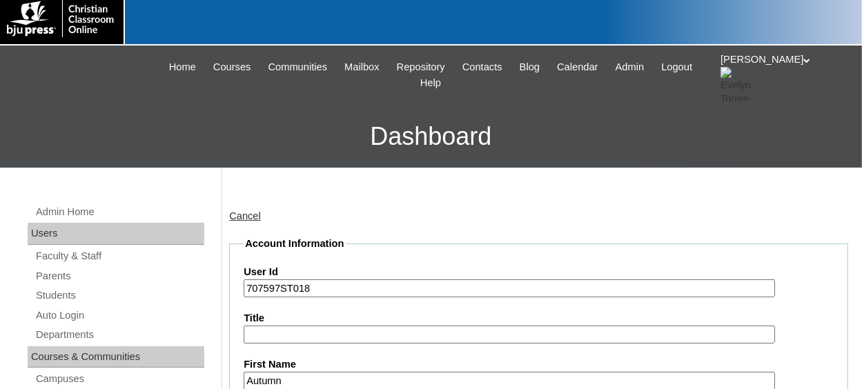
type input "Autumn"
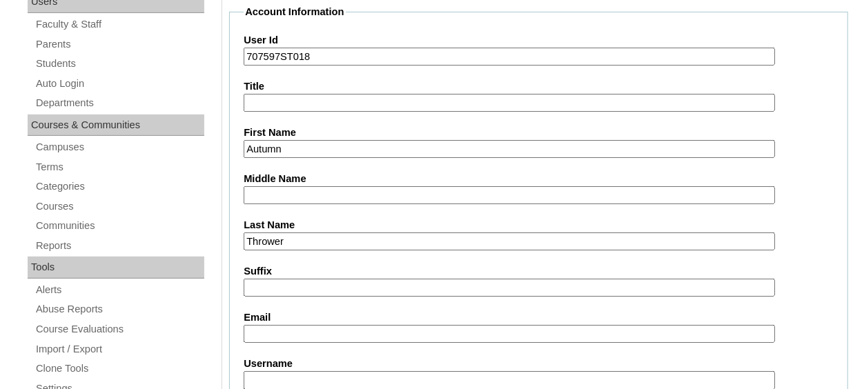
type input "Thrower"
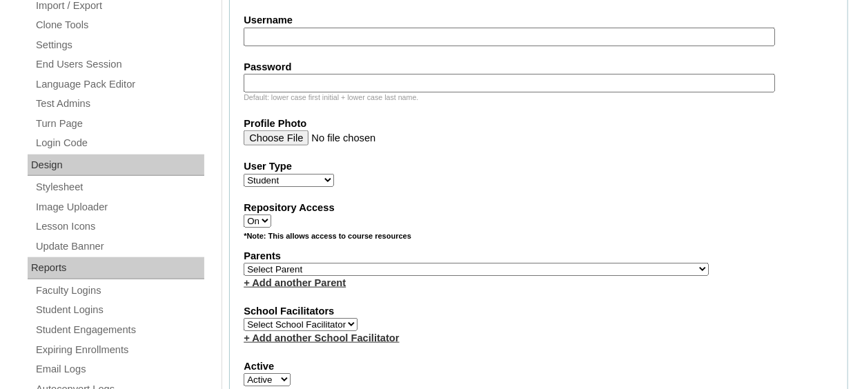
scroll to position [584, 0]
type input "[EMAIL_ADDRESS][DOMAIN_NAME]"
click at [452, 262] on select "Select Parent , [GEOGRAPHIC_DATA], Ma 1, 1 23-24 accountMorgan, [PERSON_NAME] 6…" at bounding box center [476, 267] width 465 height 13
select select "37008"
click at [244, 261] on select "Select Parent , [GEOGRAPHIC_DATA], Ma 1, 1 23-24 accountMorgan, [PERSON_NAME] 6…" at bounding box center [476, 267] width 465 height 13
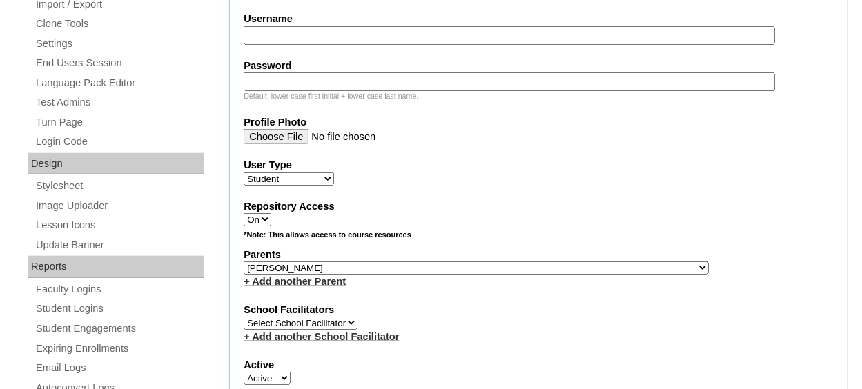
click at [468, 306] on label "School Facilitators" at bounding box center [539, 310] width 590 height 14
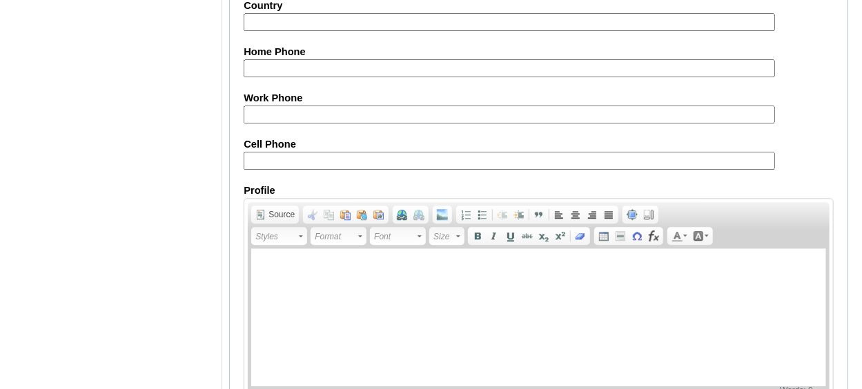
scroll to position [1714, 0]
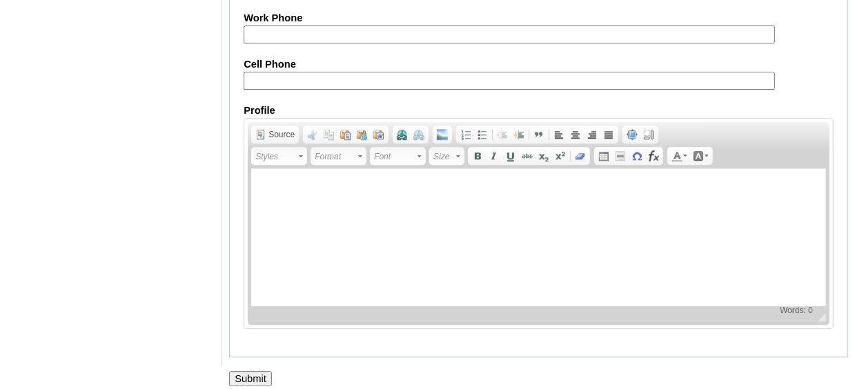
click at [256, 371] on input "Submit" at bounding box center [250, 378] width 43 height 15
